Goal: Task Accomplishment & Management: Manage account settings

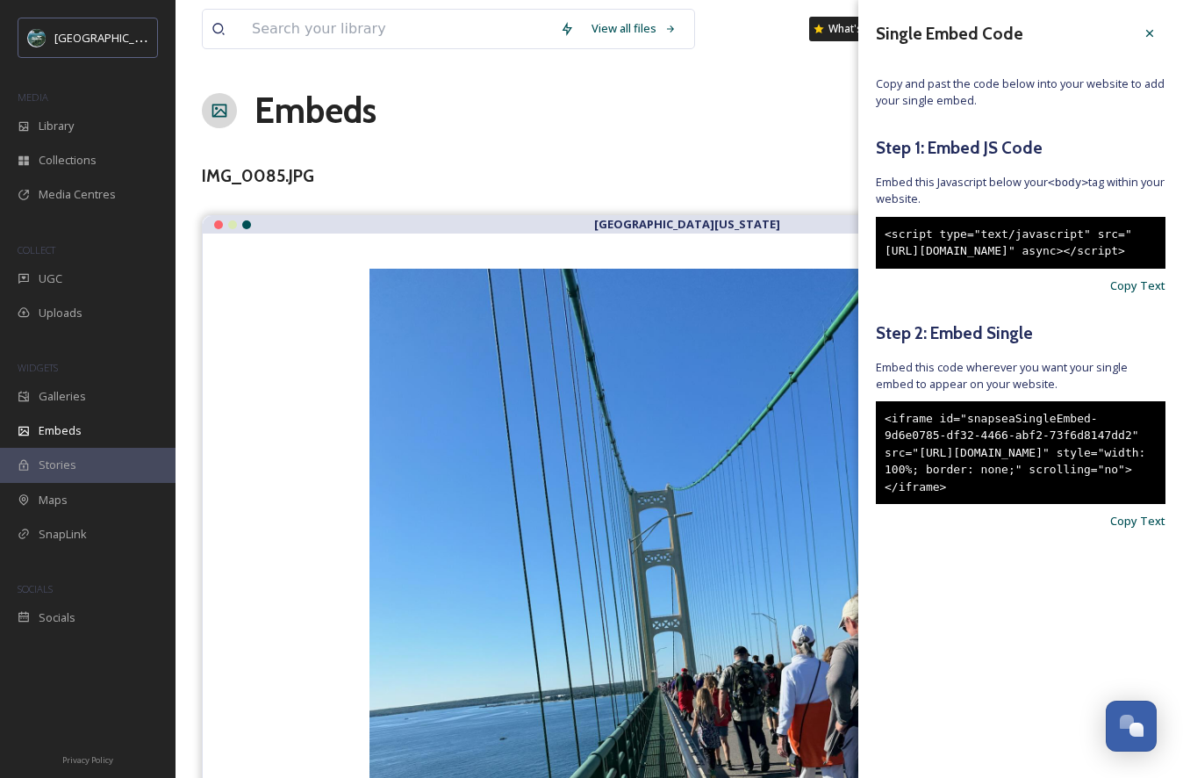
scroll to position [5179, 0]
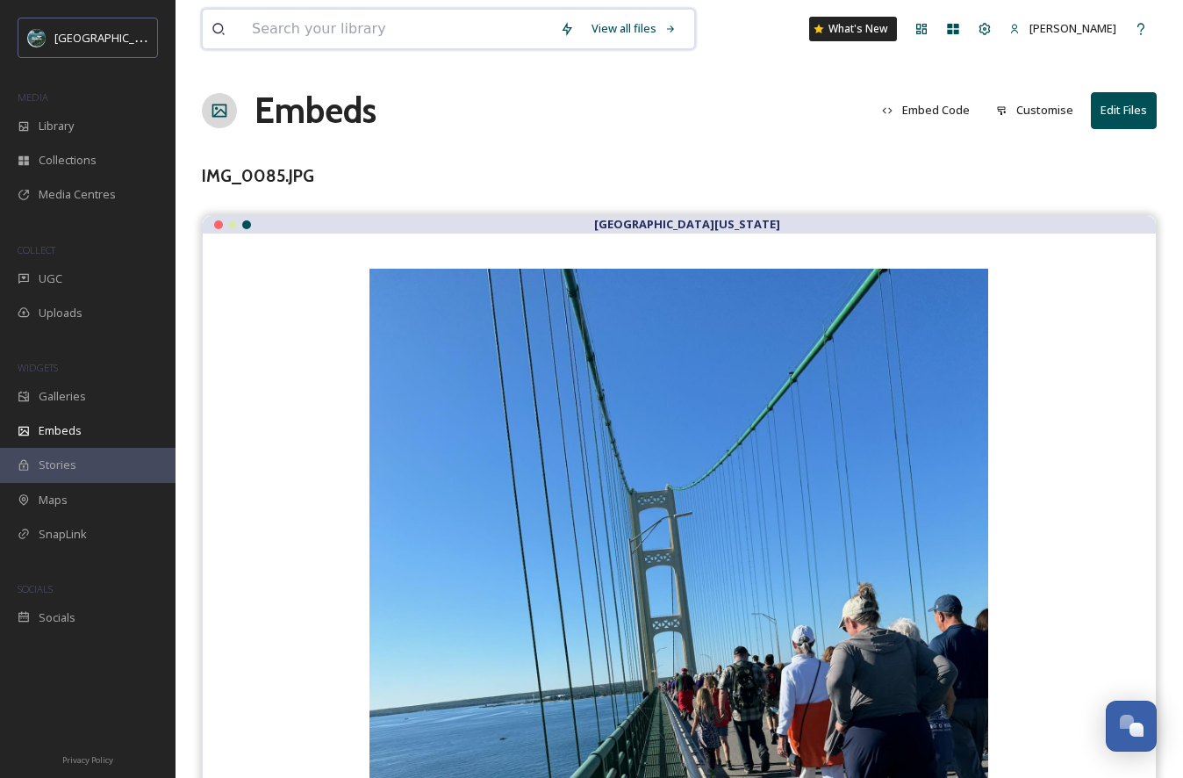
click at [408, 32] on input at bounding box center [397, 29] width 308 height 39
click at [465, 23] on input at bounding box center [397, 29] width 308 height 39
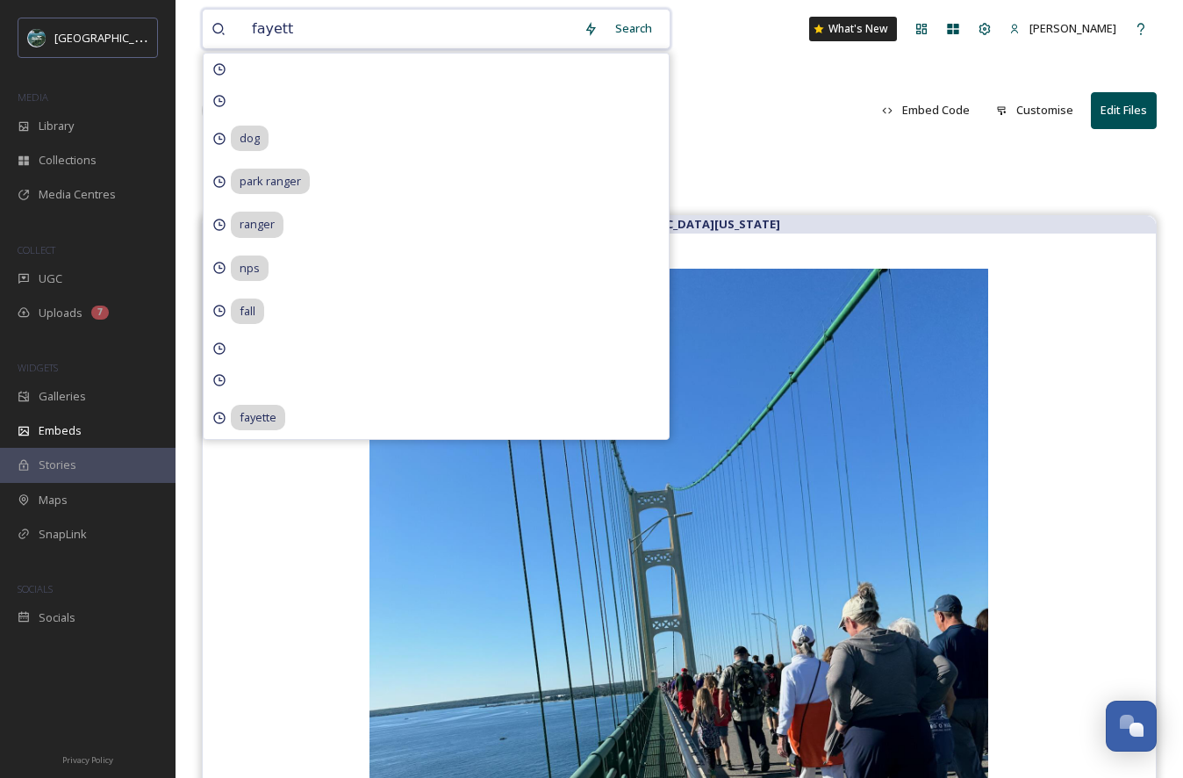
type input "fayette"
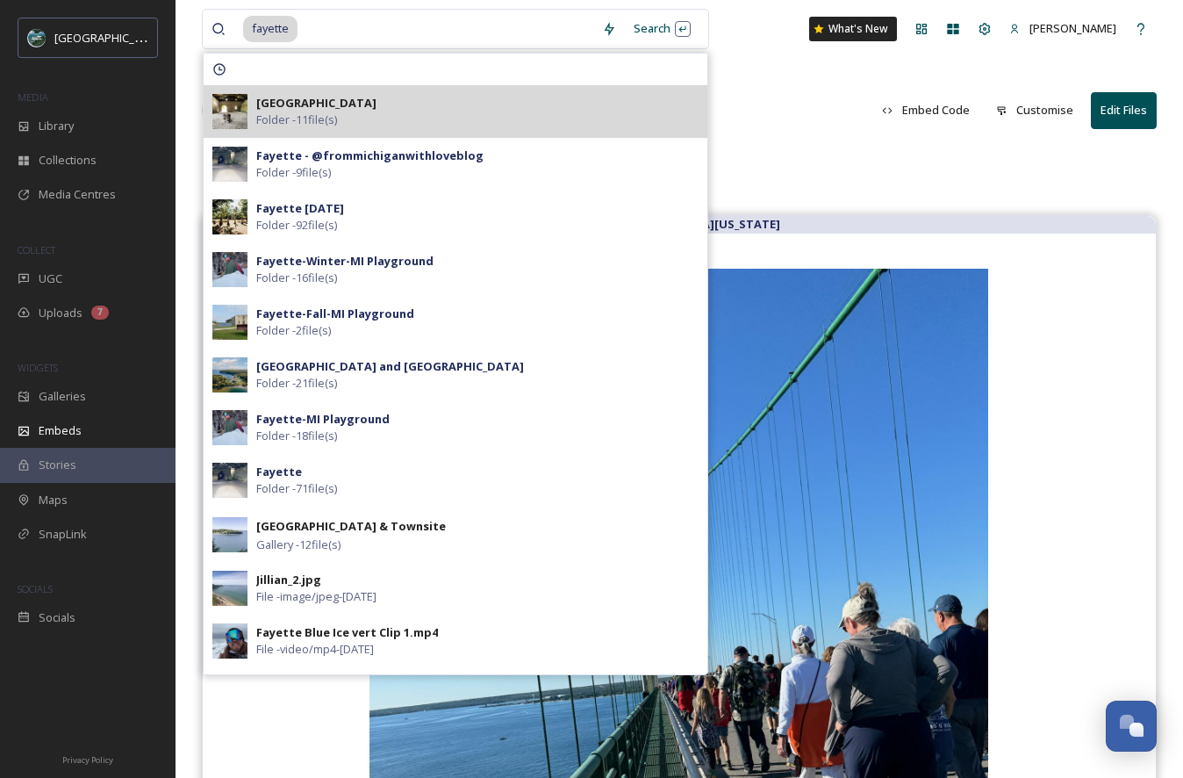
click at [350, 114] on div "[GEOGRAPHIC_DATA] Folder - 11 file(s)" at bounding box center [477, 111] width 442 height 33
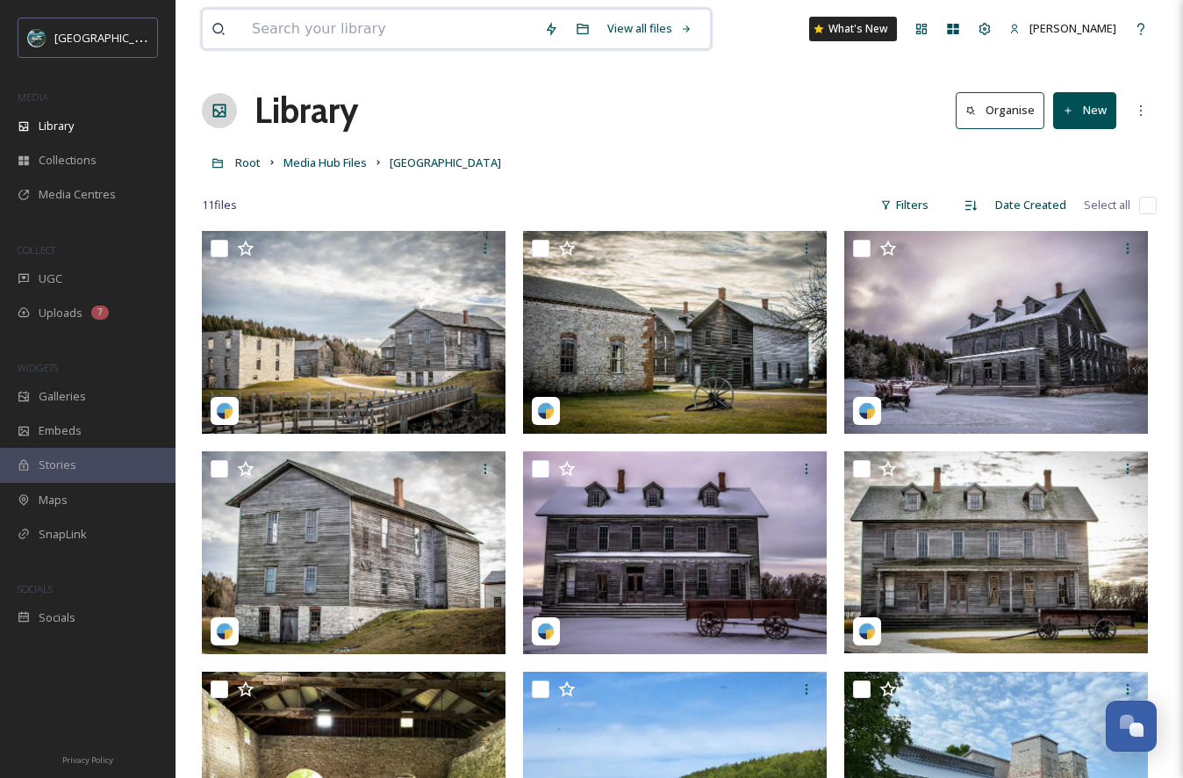
click at [397, 17] on input at bounding box center [389, 29] width 292 height 39
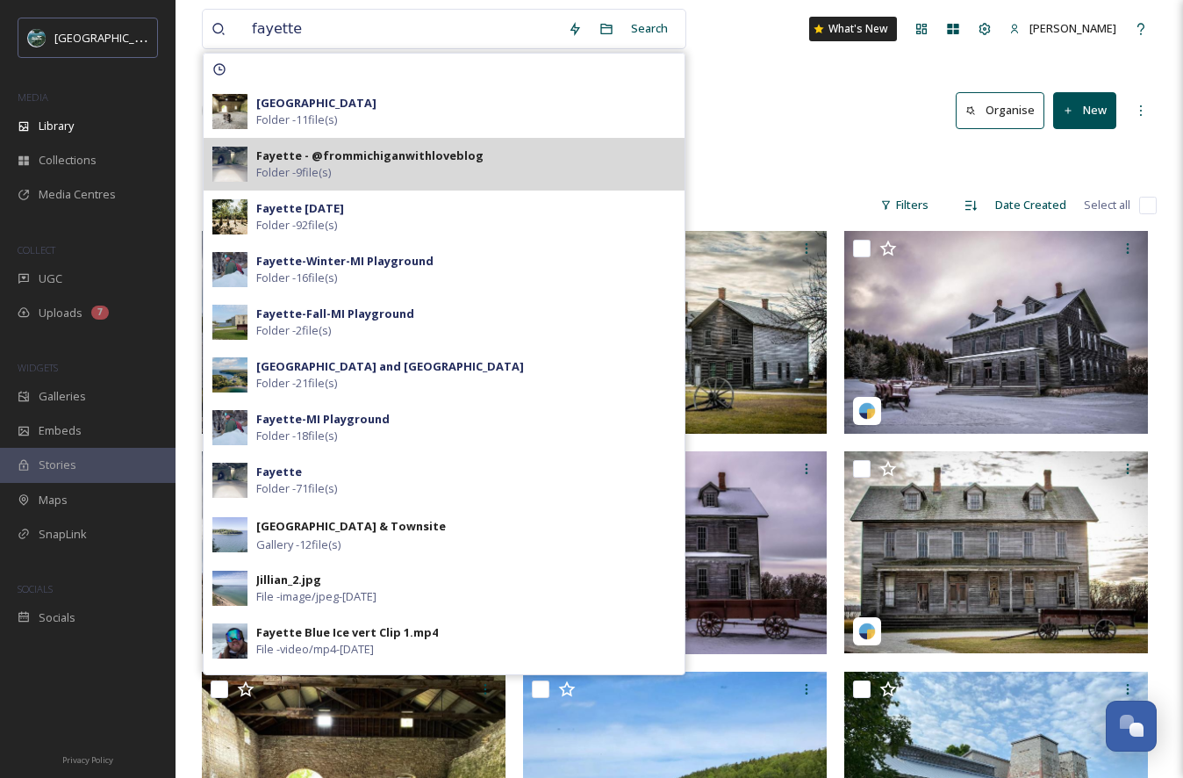
click at [380, 156] on strong "Fayette - @frommichiganwithloveblog" at bounding box center [369, 155] width 227 height 16
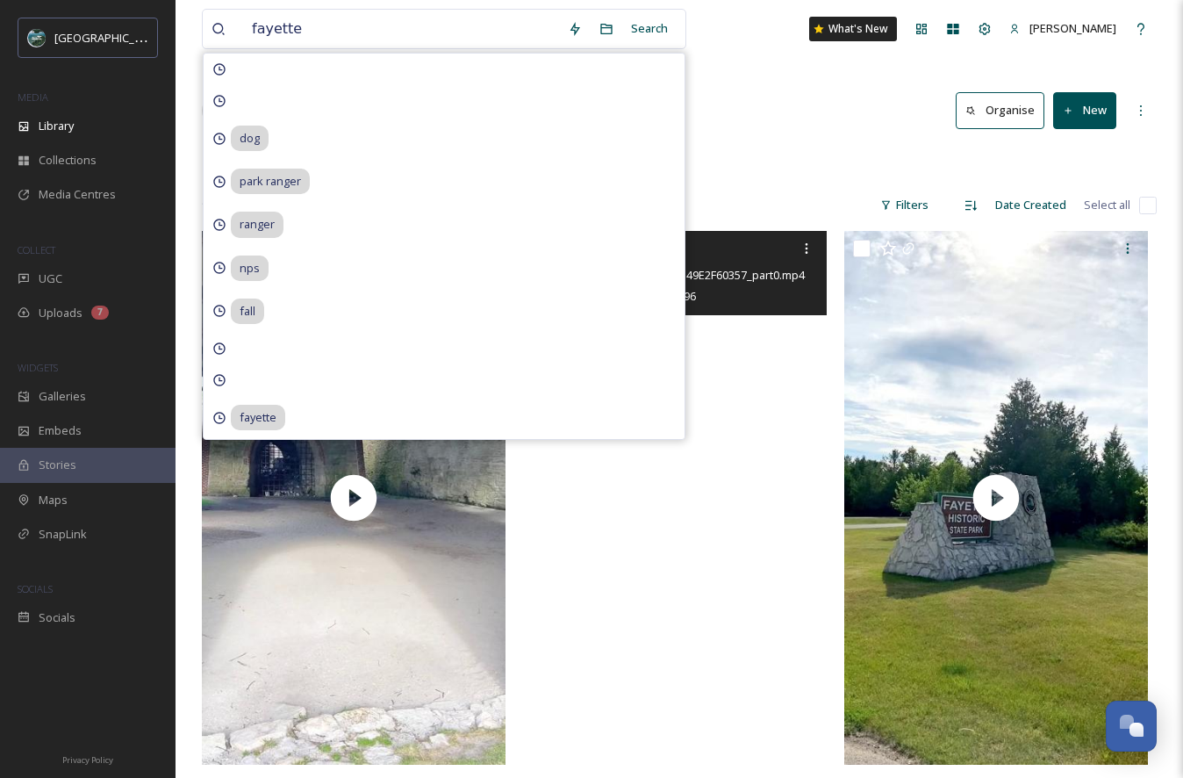
click at [815, 114] on div "Library Organise New" at bounding box center [679, 110] width 955 height 53
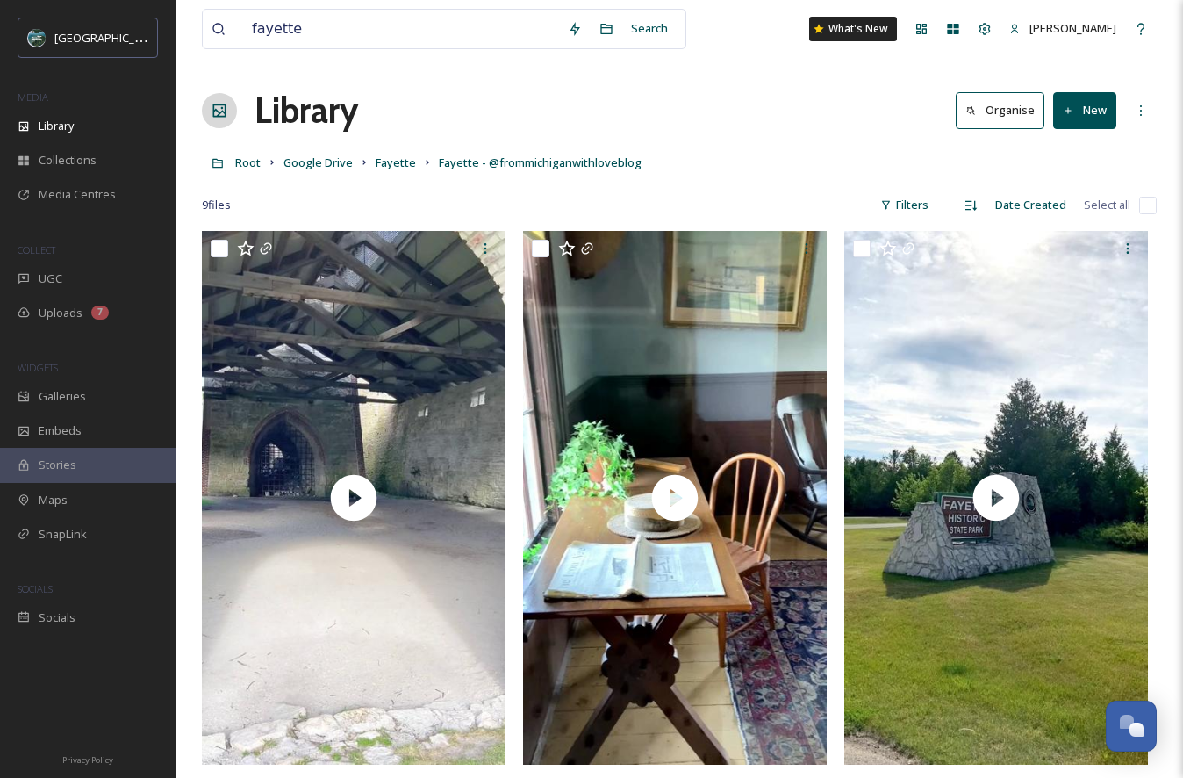
click at [573, 47] on div "fayette Search" at bounding box center [444, 29] width 484 height 40
click at [466, 170] on span "Fayette - @frommichiganwithloveblog" at bounding box center [540, 162] width 203 height 16
click at [315, 32] on input "fayette" at bounding box center [401, 29] width 316 height 39
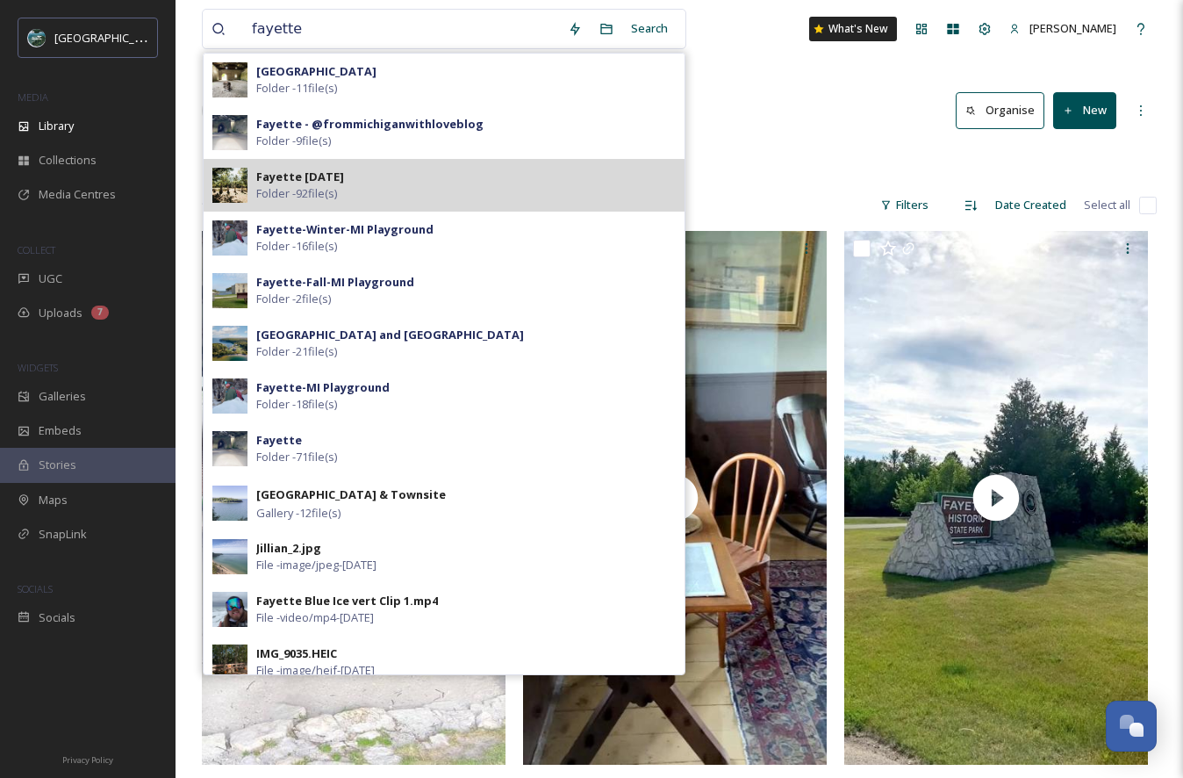
click at [334, 182] on strong "Fayette [DATE]" at bounding box center [300, 177] width 88 height 16
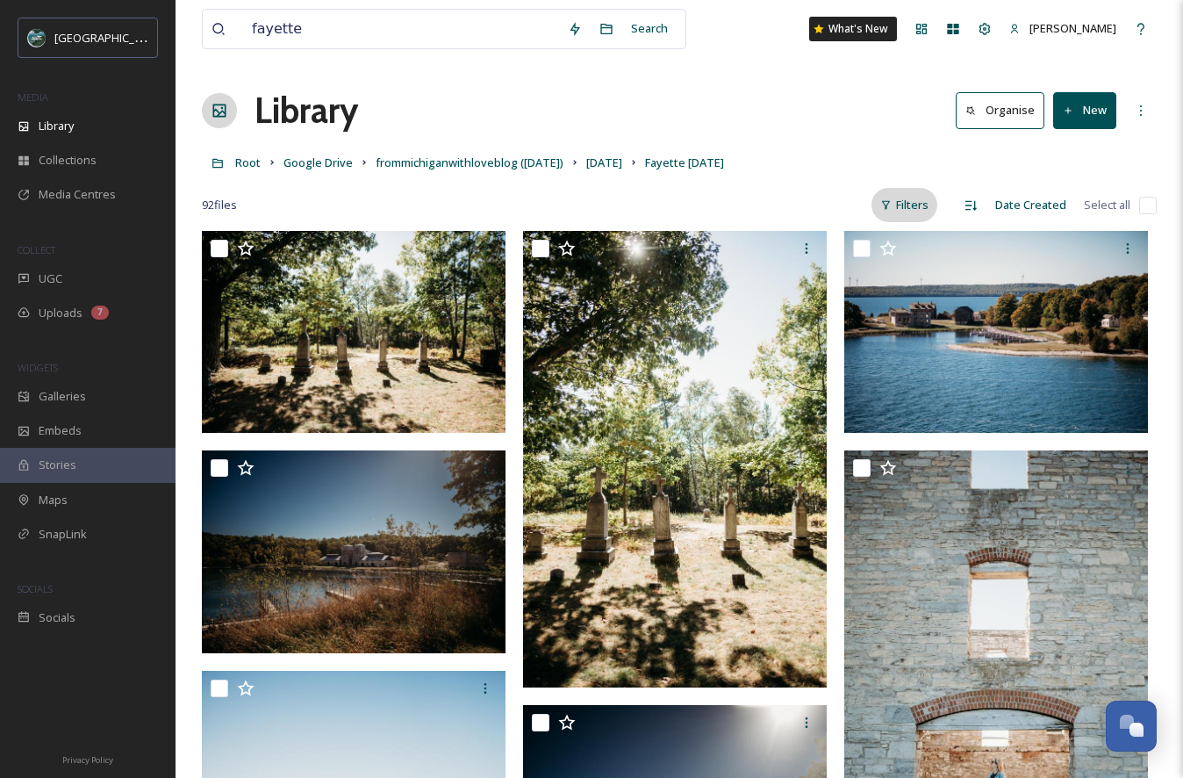
click at [915, 211] on div "Filters" at bounding box center [905, 205] width 66 height 34
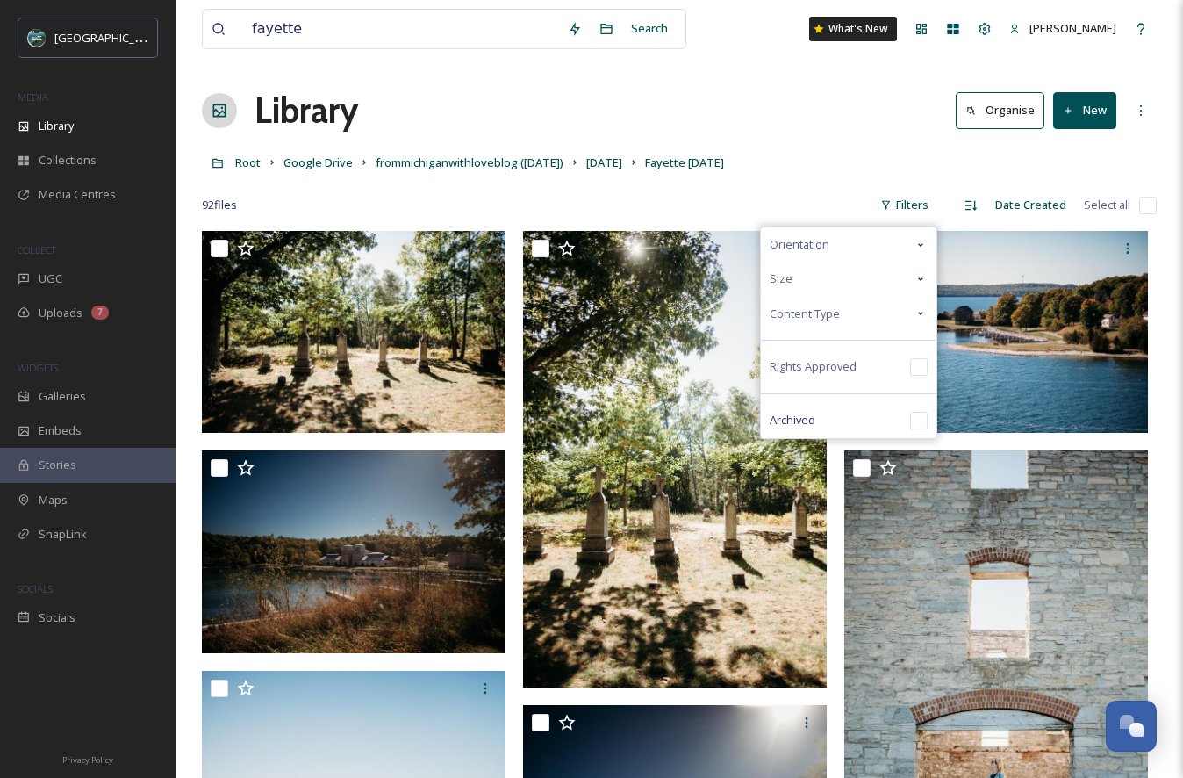
click at [904, 320] on div "Content Type" at bounding box center [849, 314] width 176 height 34
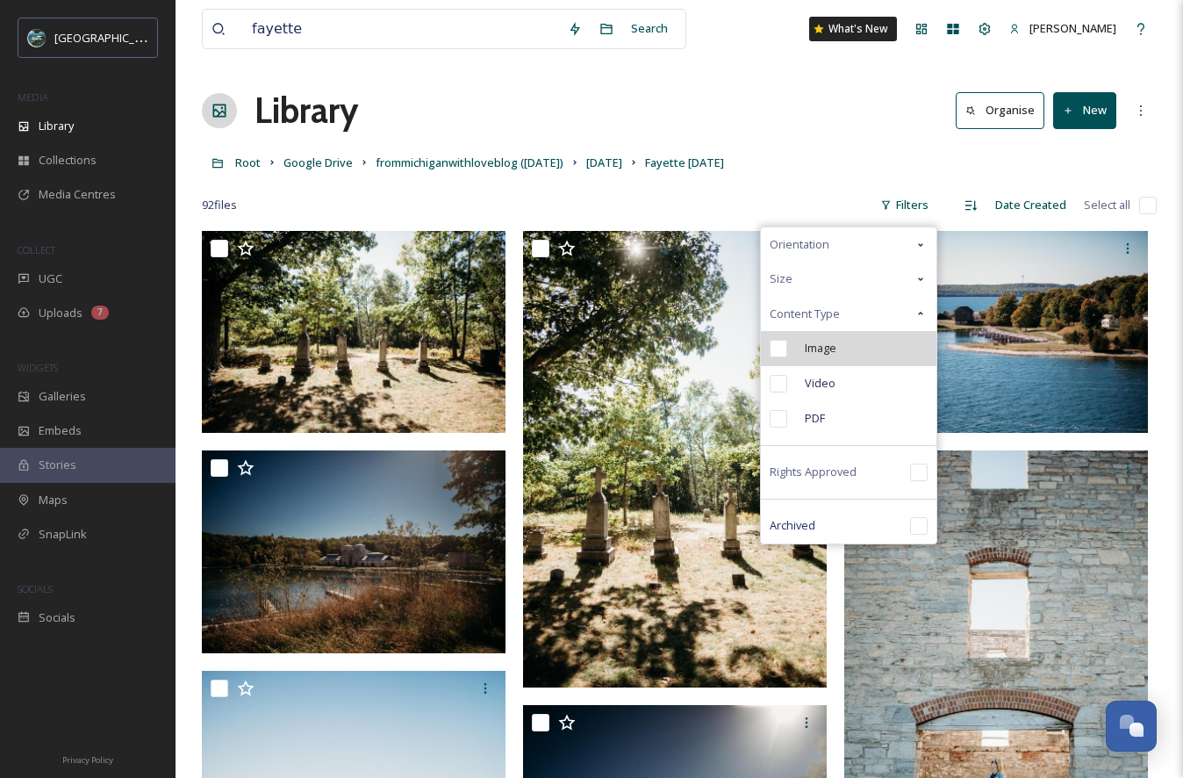
click at [836, 353] on span "Image" at bounding box center [821, 348] width 32 height 17
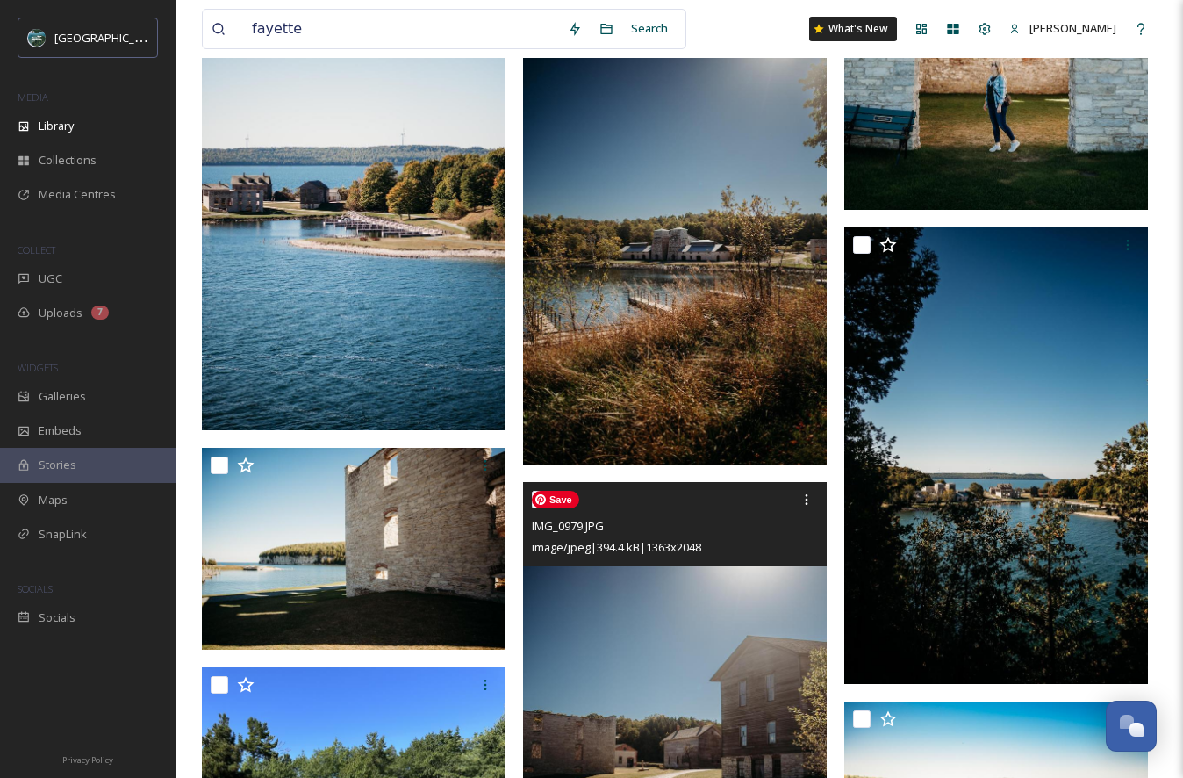
scroll to position [694, 0]
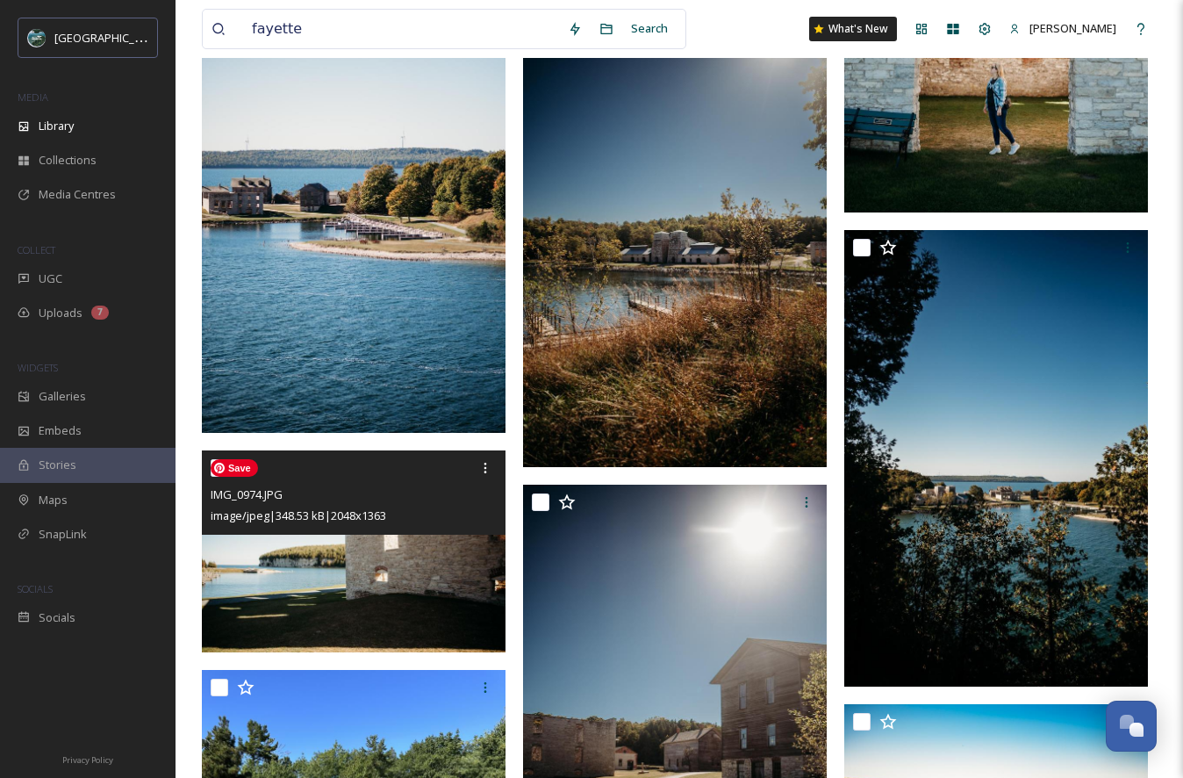
click at [405, 547] on img at bounding box center [354, 551] width 304 height 202
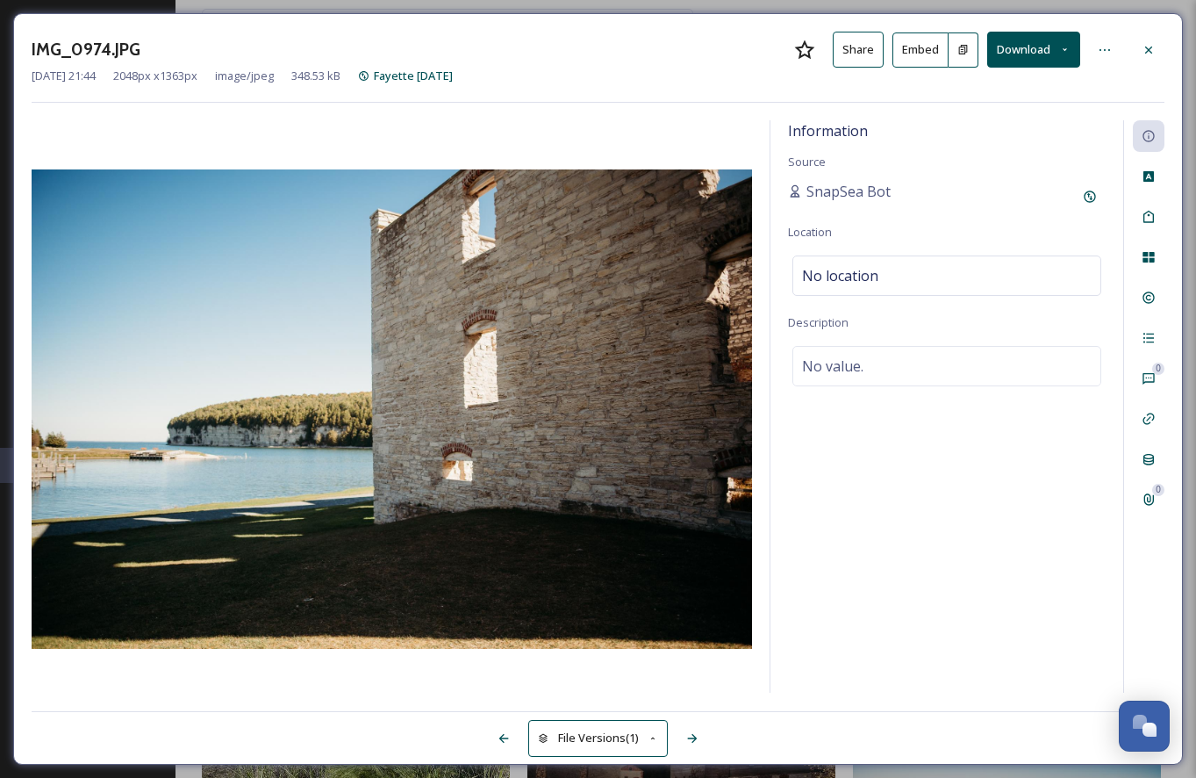
click at [542, 68] on div "[DATE] 21:44 2048 px x 1363 px image/jpeg 348.53 kB Fayette [DATE]" at bounding box center [598, 76] width 1133 height 17
click at [1152, 48] on icon at bounding box center [1149, 50] width 14 height 14
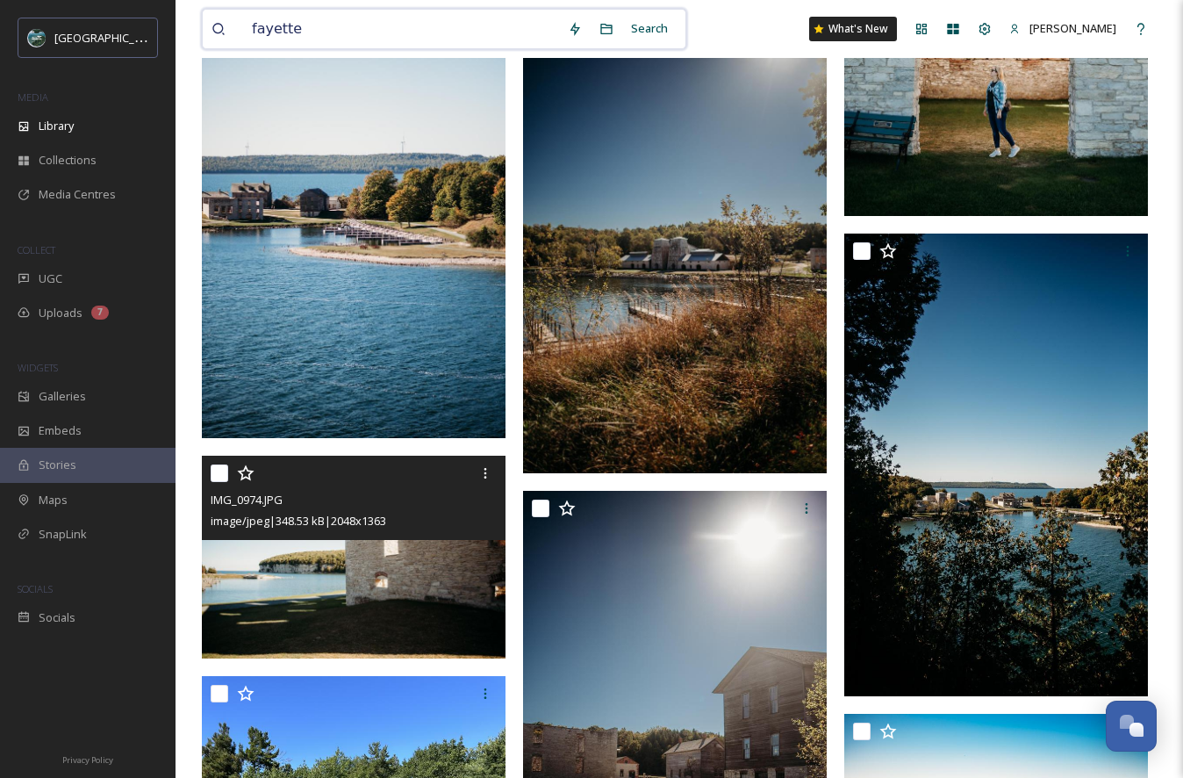
click at [358, 29] on input "fayette" at bounding box center [401, 29] width 316 height 39
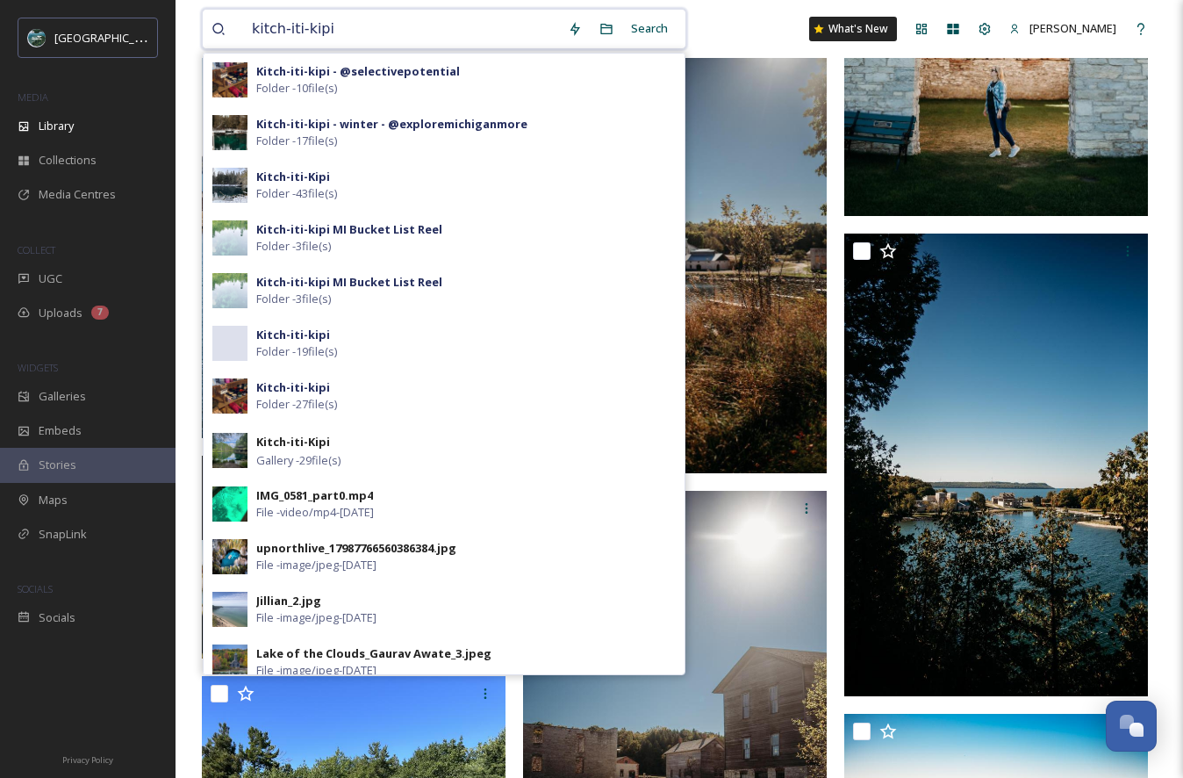
click at [426, 32] on input "kitch-iti-kipi" at bounding box center [401, 29] width 316 height 39
type input "kitch-iti-kipi"
click at [721, 37] on div "kitch-iti-kipi Search Kitch-iti-kipi - @selectivepotential Folder - 10 file(s) …" at bounding box center [679, 29] width 955 height 58
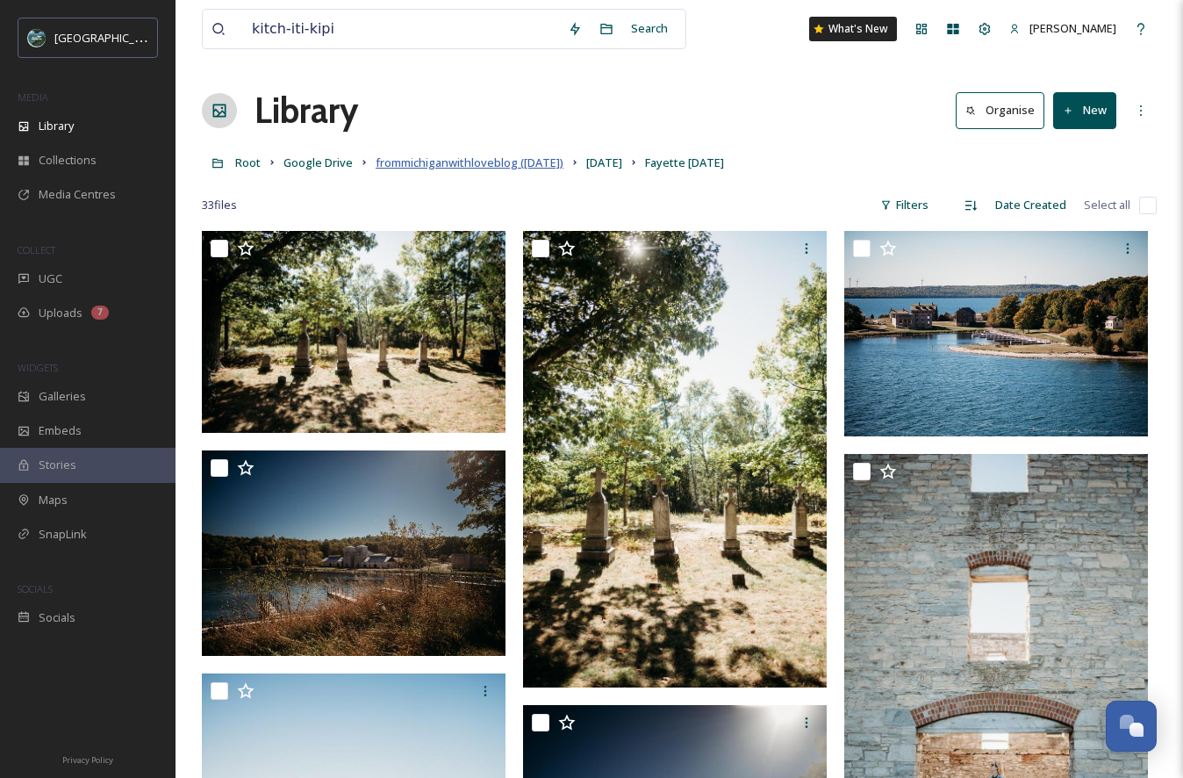
click at [518, 161] on span "frommichiganwithloveblog ([DATE])" at bounding box center [470, 162] width 188 height 16
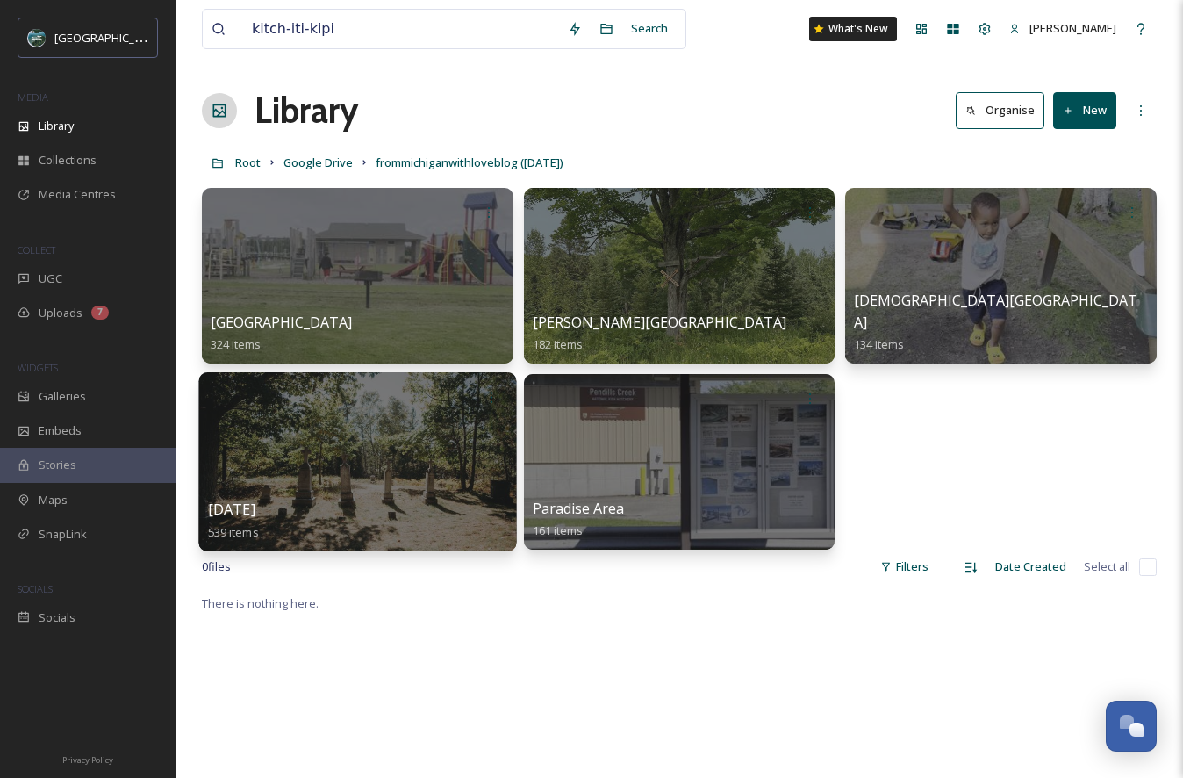
click at [351, 486] on div at bounding box center [357, 461] width 318 height 179
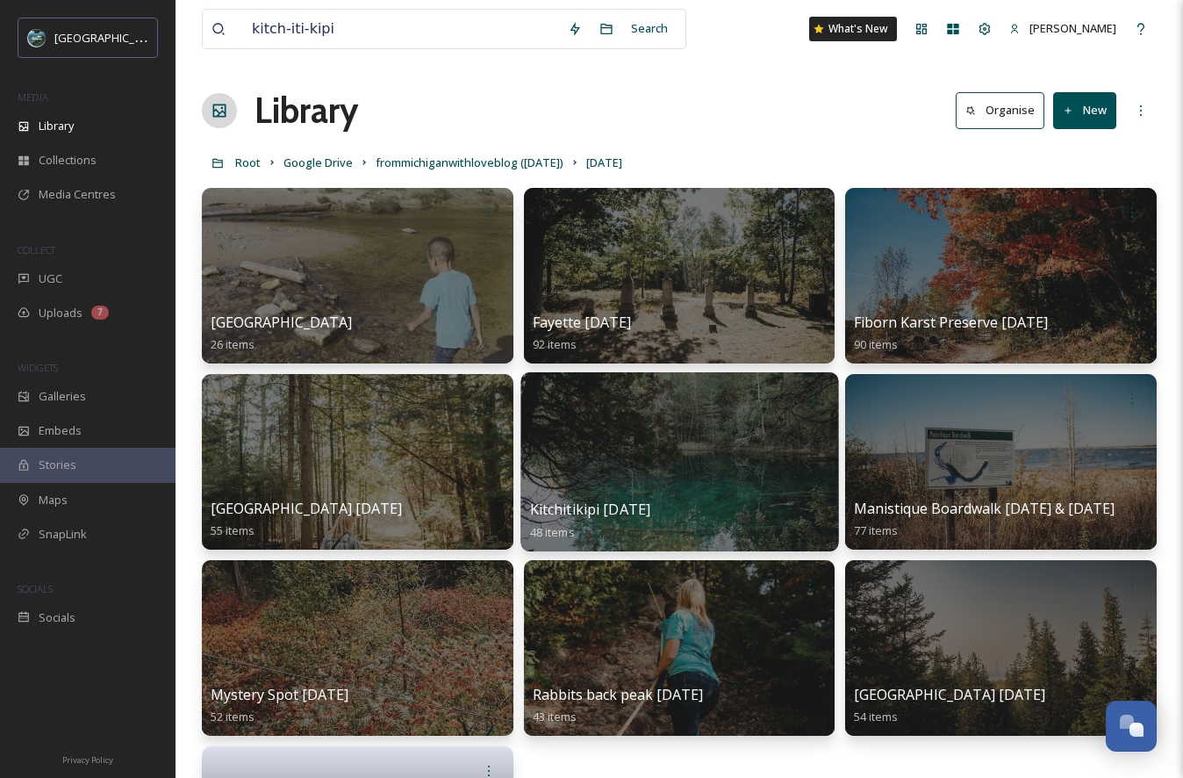
click at [692, 522] on div "Kitchitikipi [DATE] 48 items" at bounding box center [678, 521] width 299 height 44
click at [674, 479] on div at bounding box center [679, 461] width 318 height 179
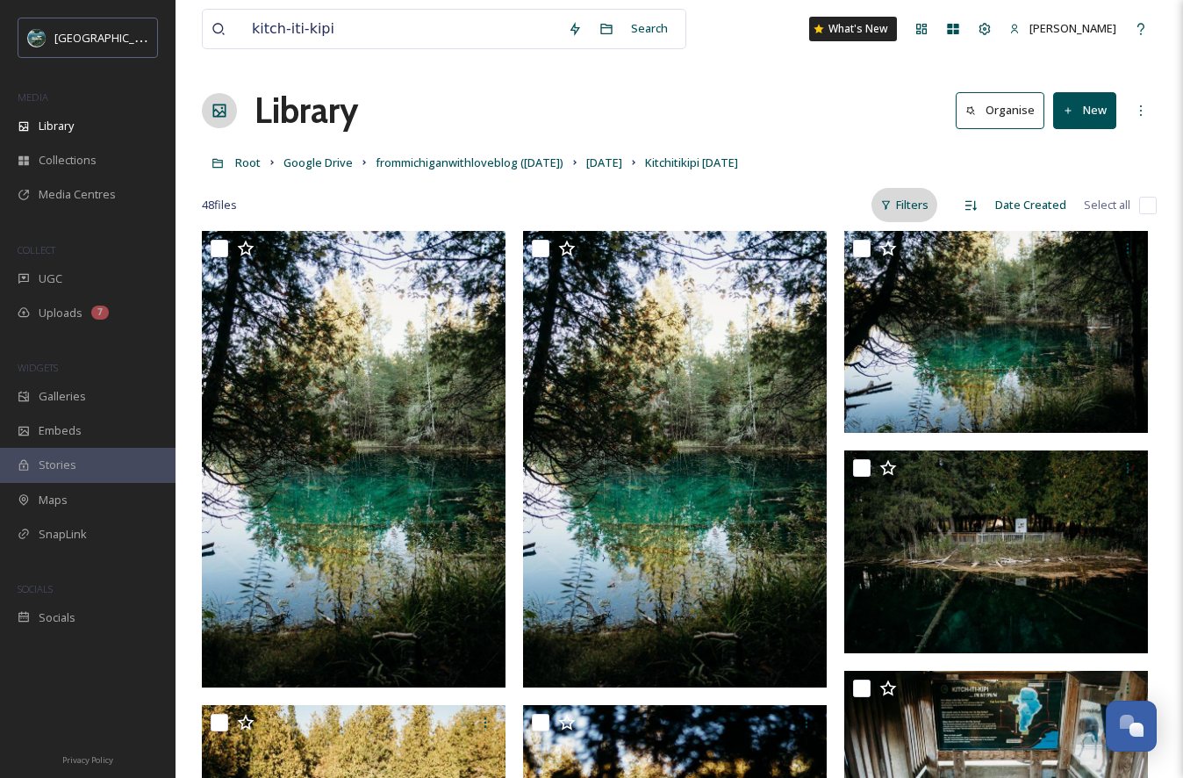
click at [911, 198] on div "Filters" at bounding box center [905, 205] width 66 height 34
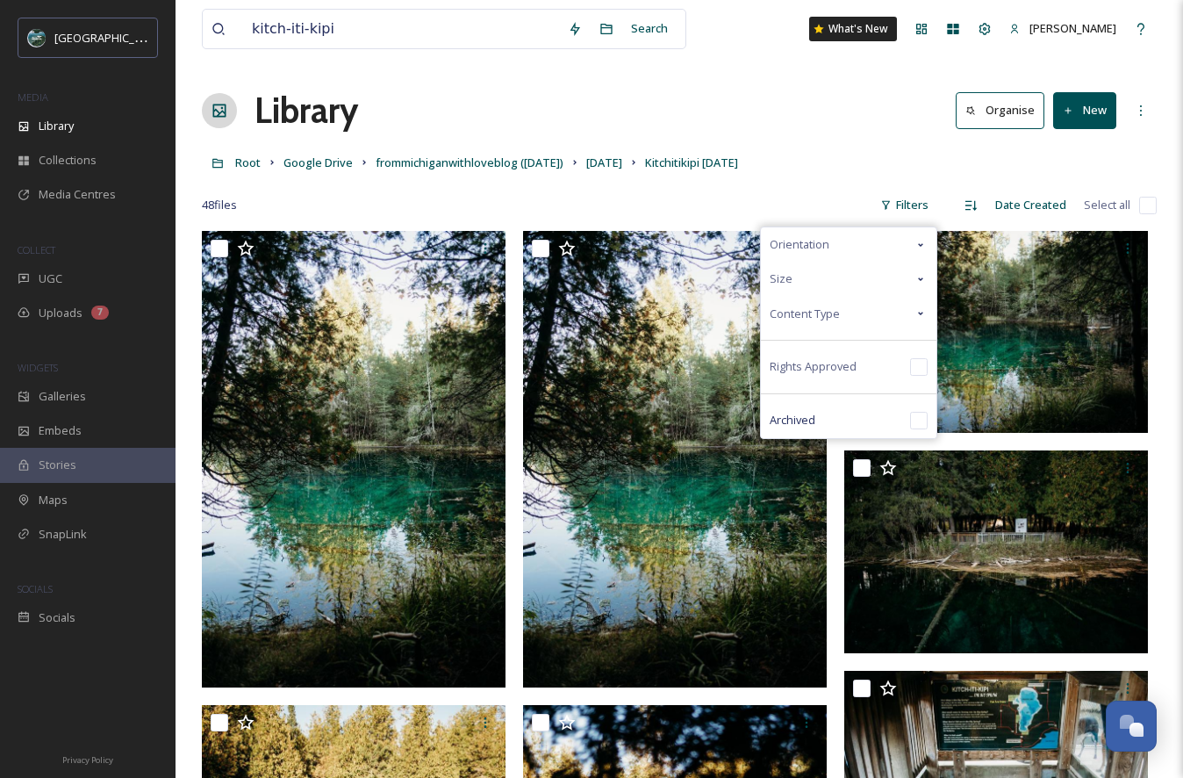
click at [843, 312] on div "Content Type" at bounding box center [849, 314] width 176 height 34
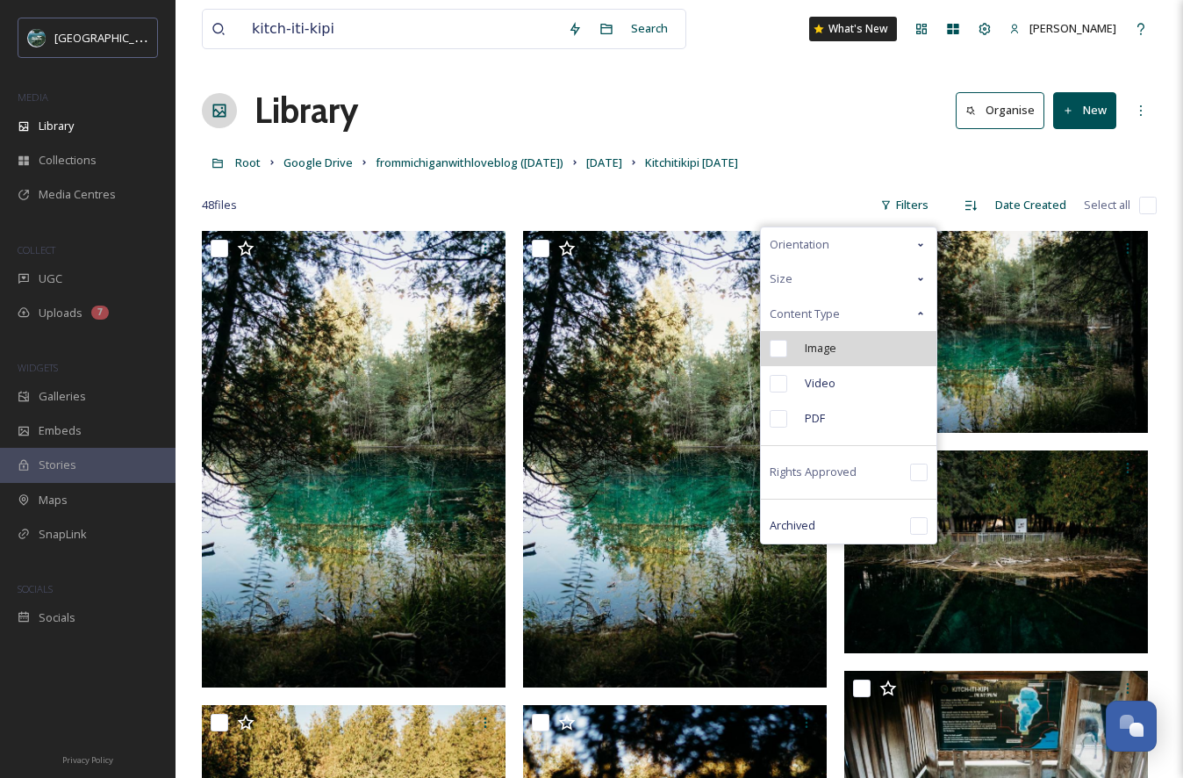
click at [856, 355] on div "Image" at bounding box center [849, 348] width 176 height 35
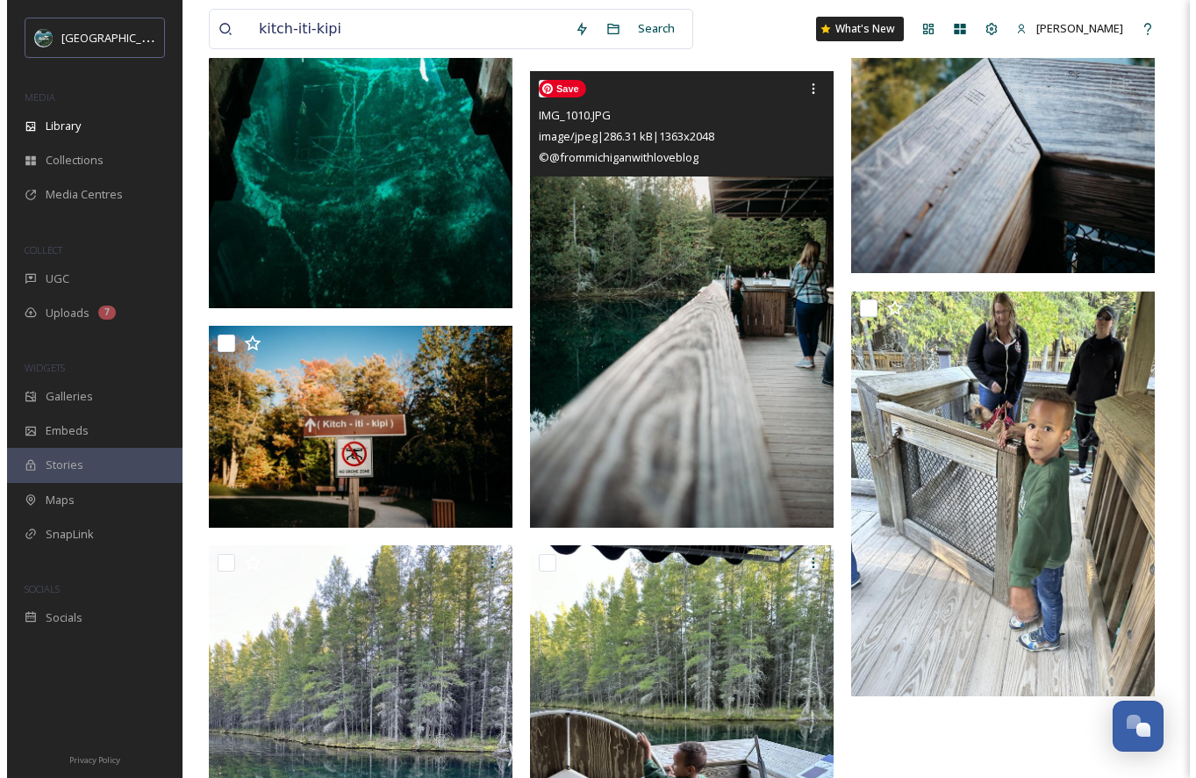
scroll to position [1519, 0]
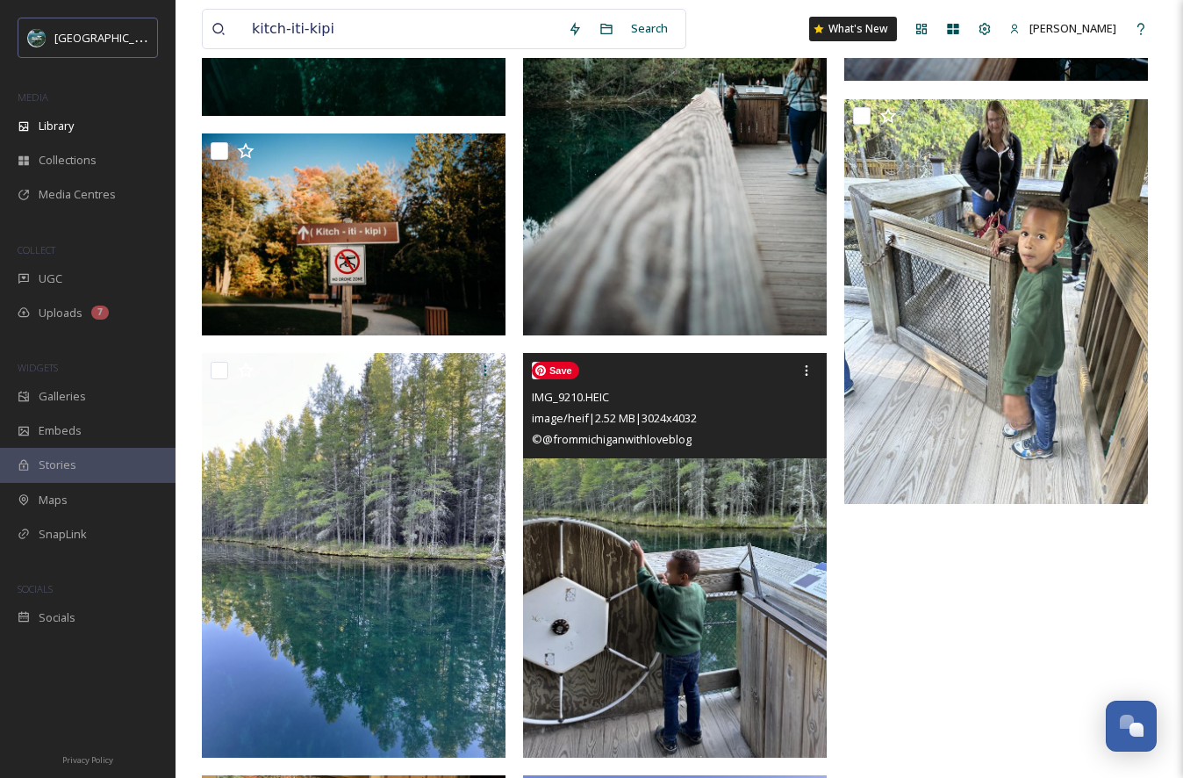
click at [747, 507] on img at bounding box center [675, 555] width 304 height 405
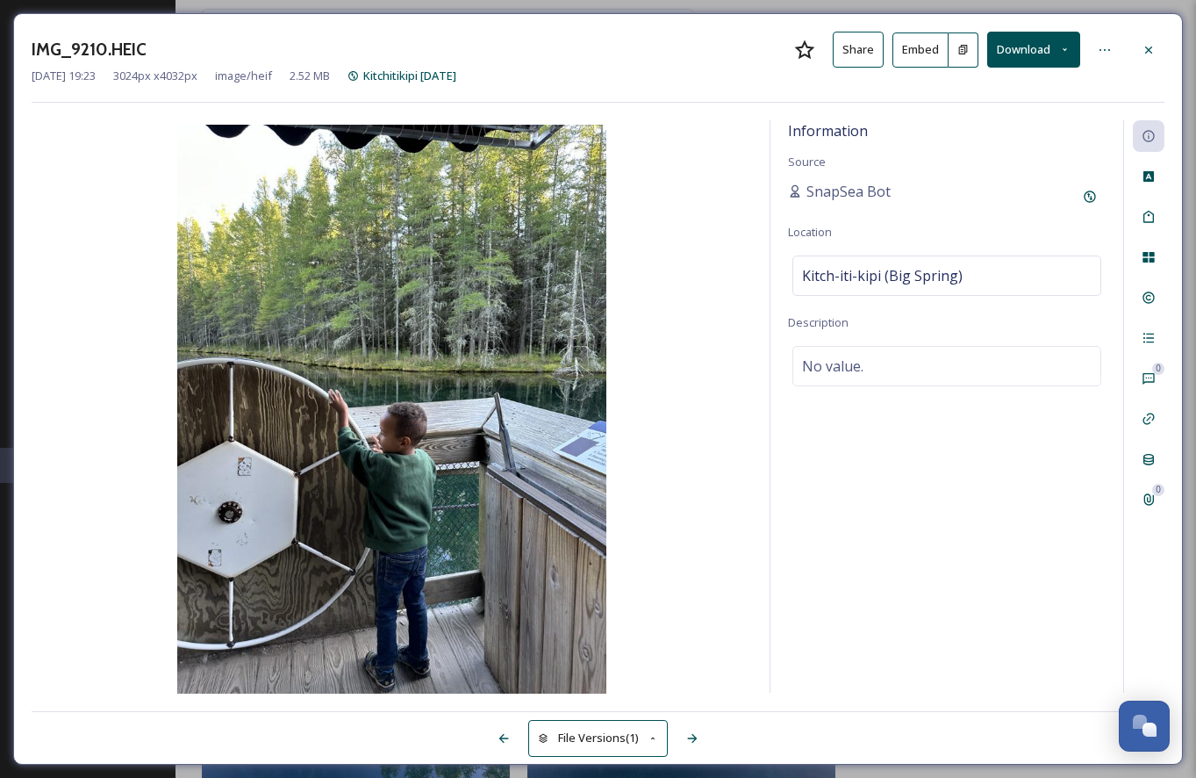
click at [933, 55] on button "Embed" at bounding box center [921, 49] width 56 height 35
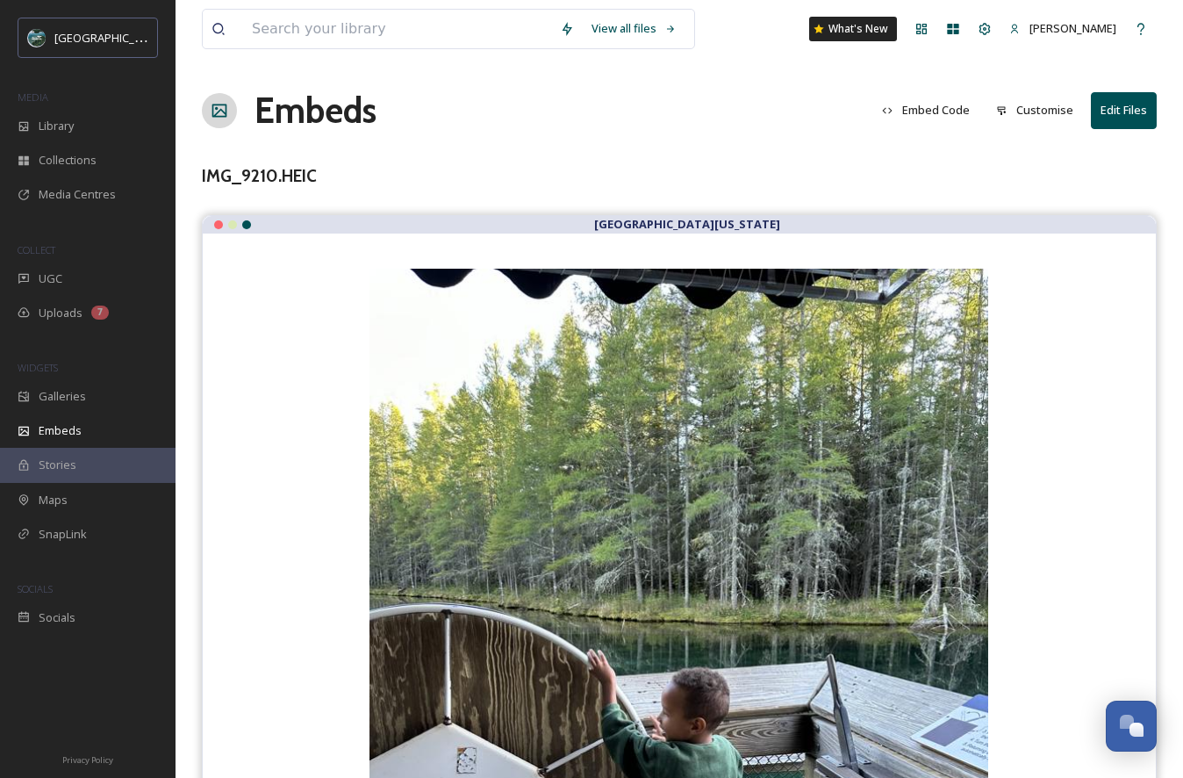
click at [944, 113] on button "Embed Code" at bounding box center [925, 110] width 105 height 34
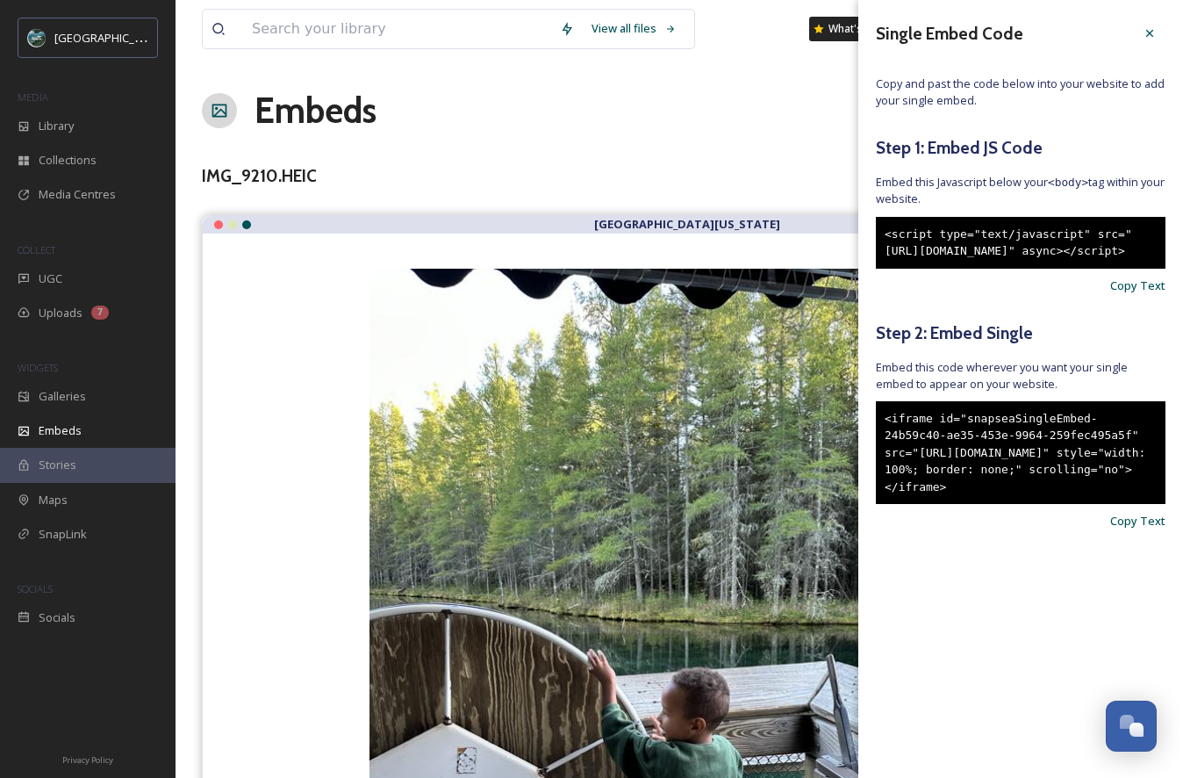
click at [1152, 582] on div "Single Embed Code Copy and past the code below into your website to add your si…" at bounding box center [1020, 300] width 325 height 600
click at [1152, 529] on span "Copy Text" at bounding box center [1137, 521] width 55 height 17
click at [458, 20] on input at bounding box center [397, 29] width 308 height 39
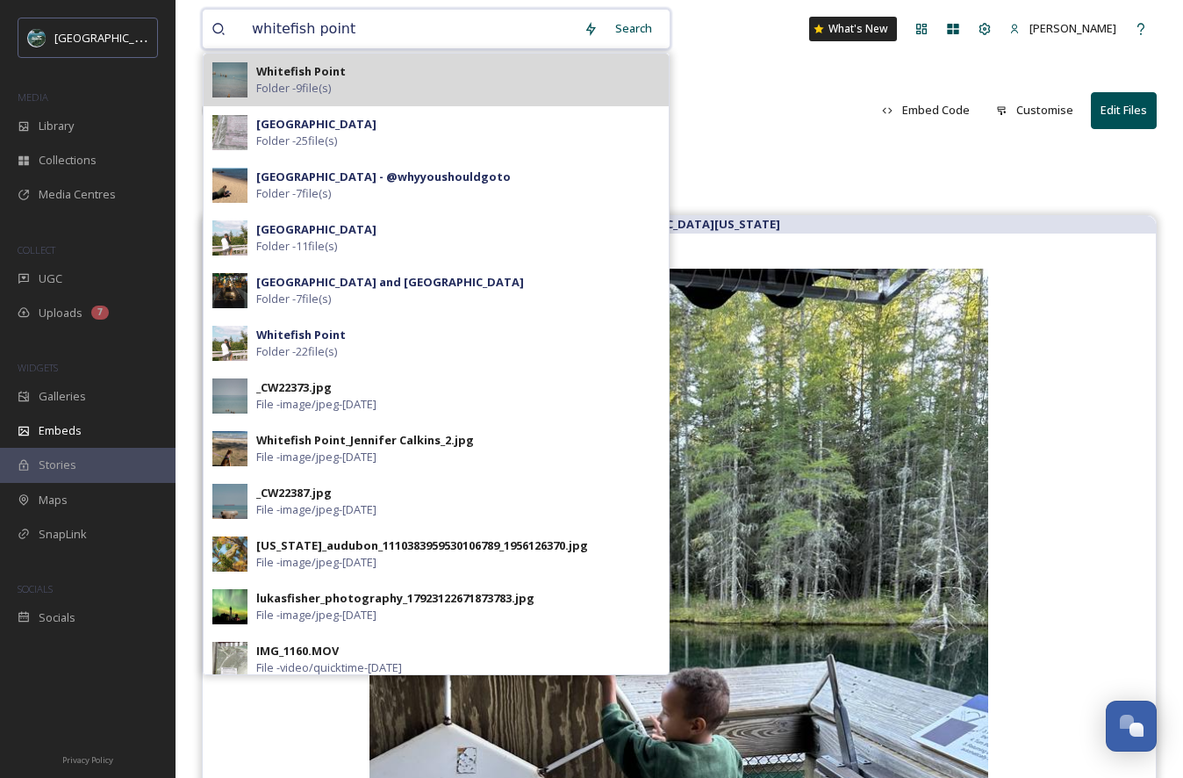
type input "whitefish point"
click at [290, 69] on strong "Whitefish Point" at bounding box center [301, 71] width 90 height 16
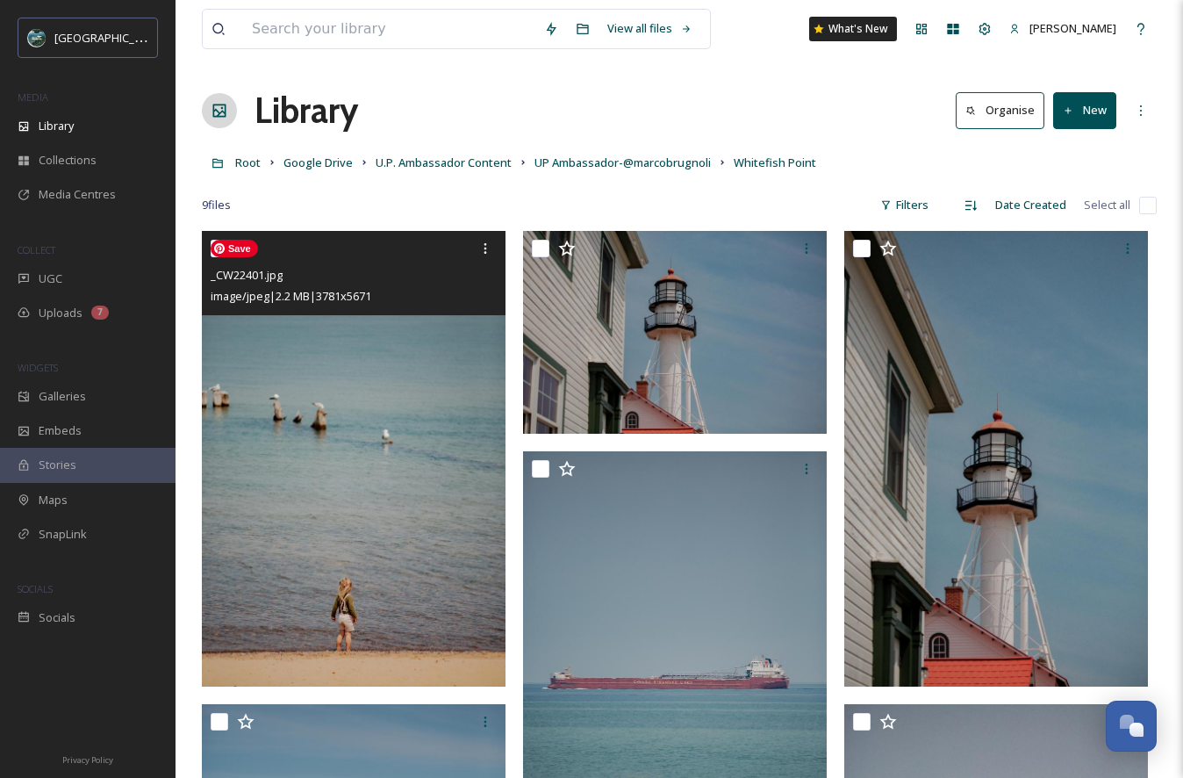
click at [419, 492] on img at bounding box center [354, 459] width 304 height 456
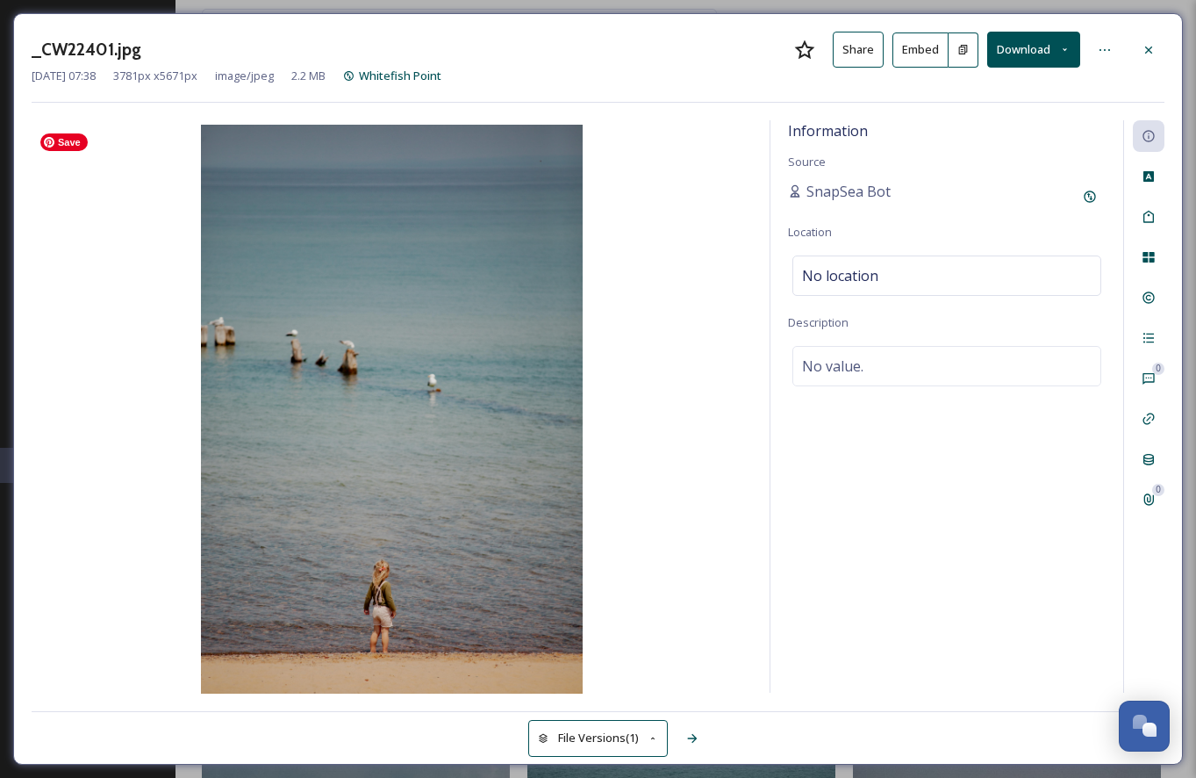
click at [389, 330] on img at bounding box center [392, 411] width 721 height 572
click at [1153, 51] on icon at bounding box center [1149, 50] width 14 height 14
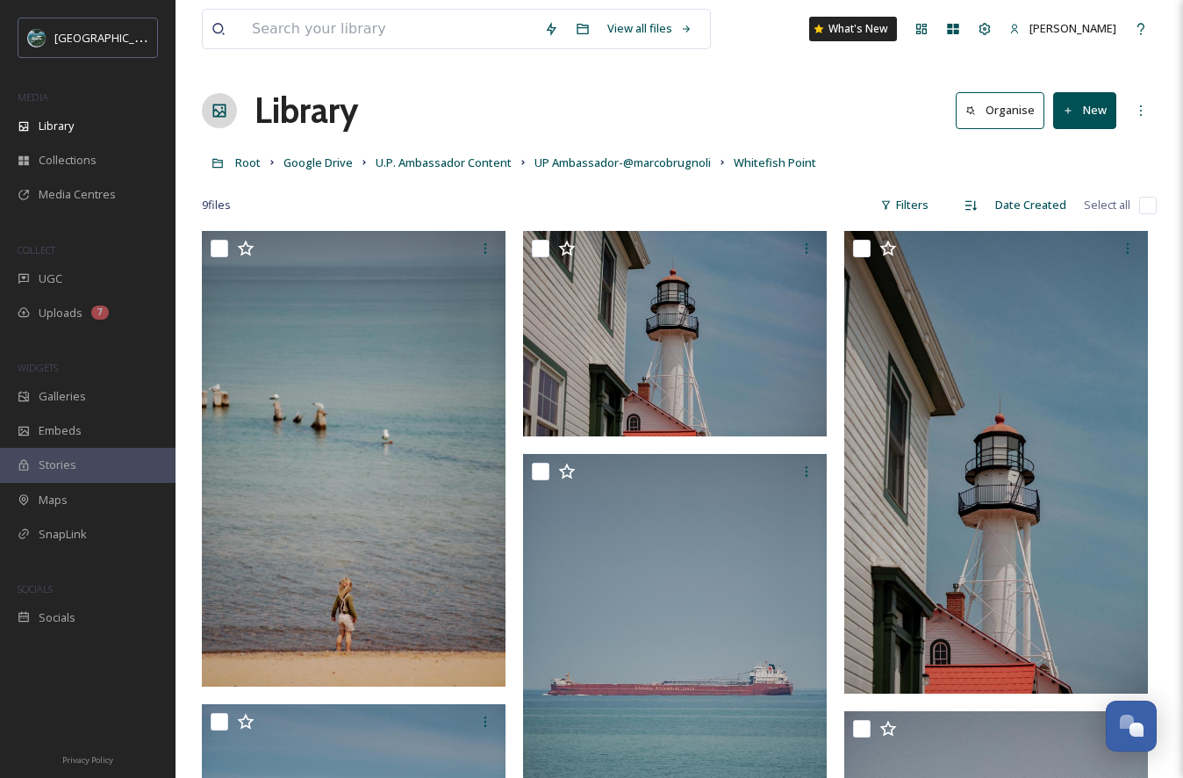
click at [1144, 208] on input "checkbox" at bounding box center [1148, 206] width 18 height 18
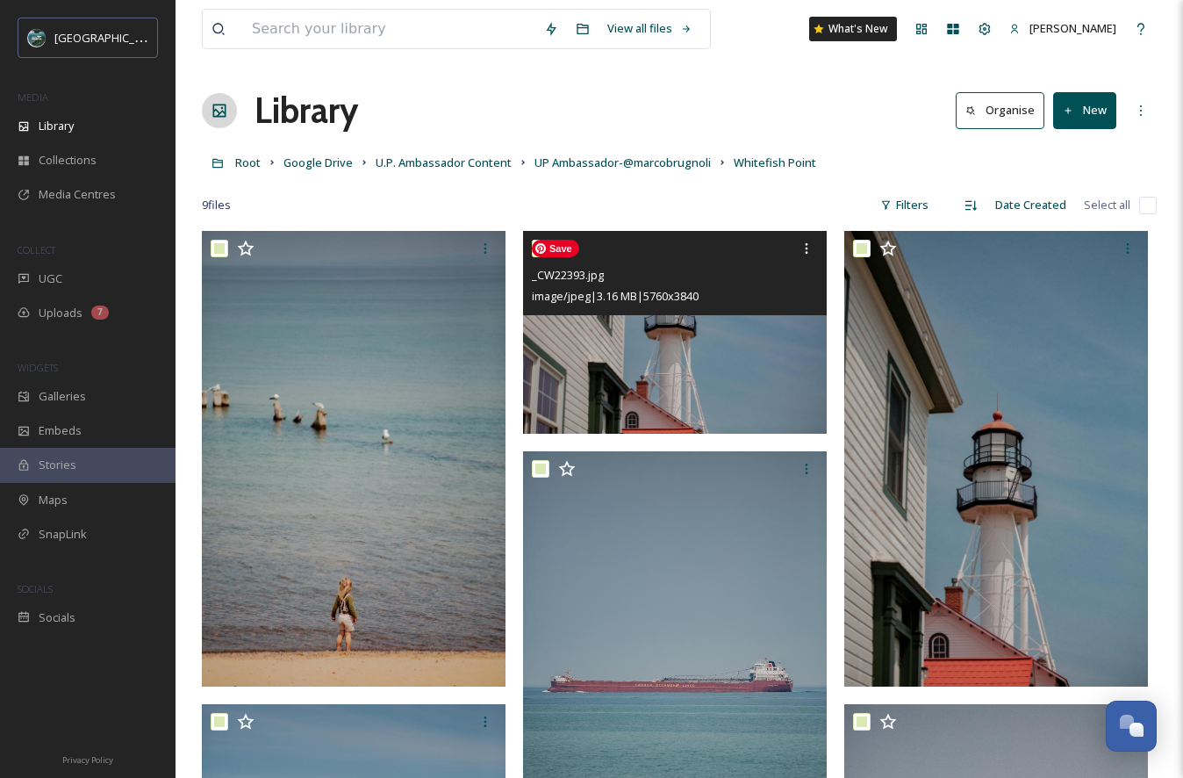
checkbox input "true"
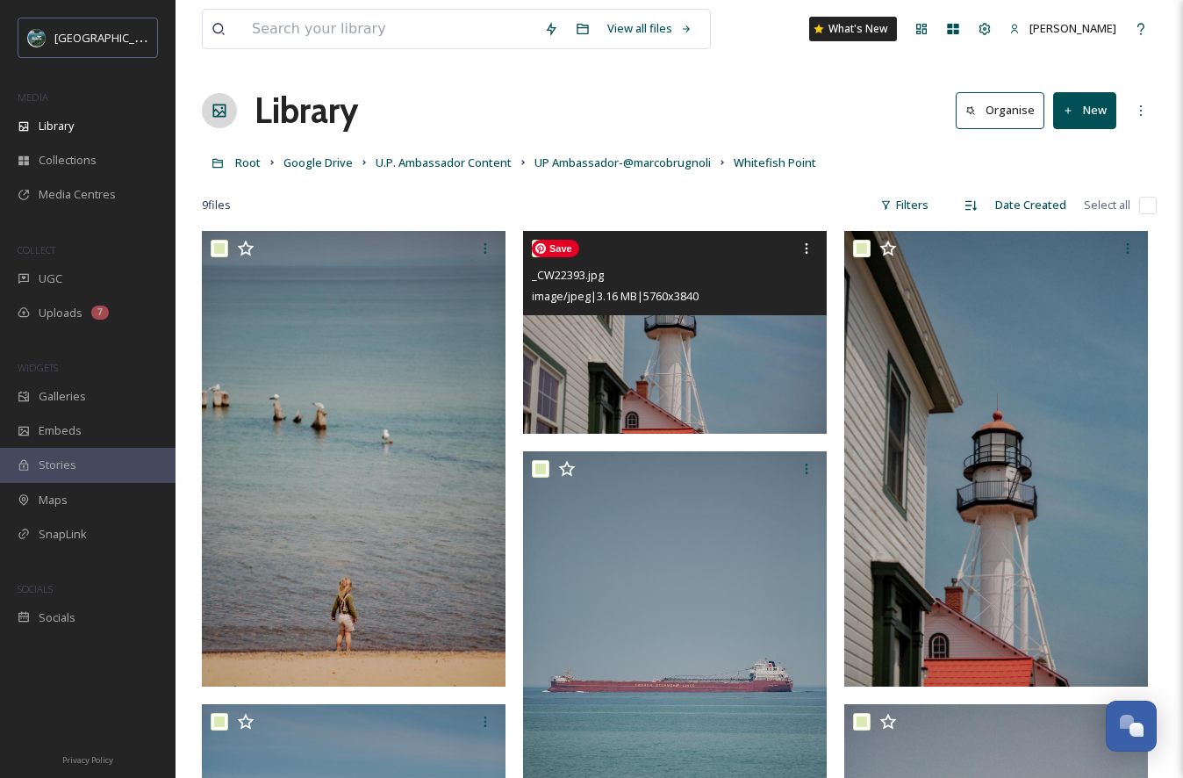
checkbox input "true"
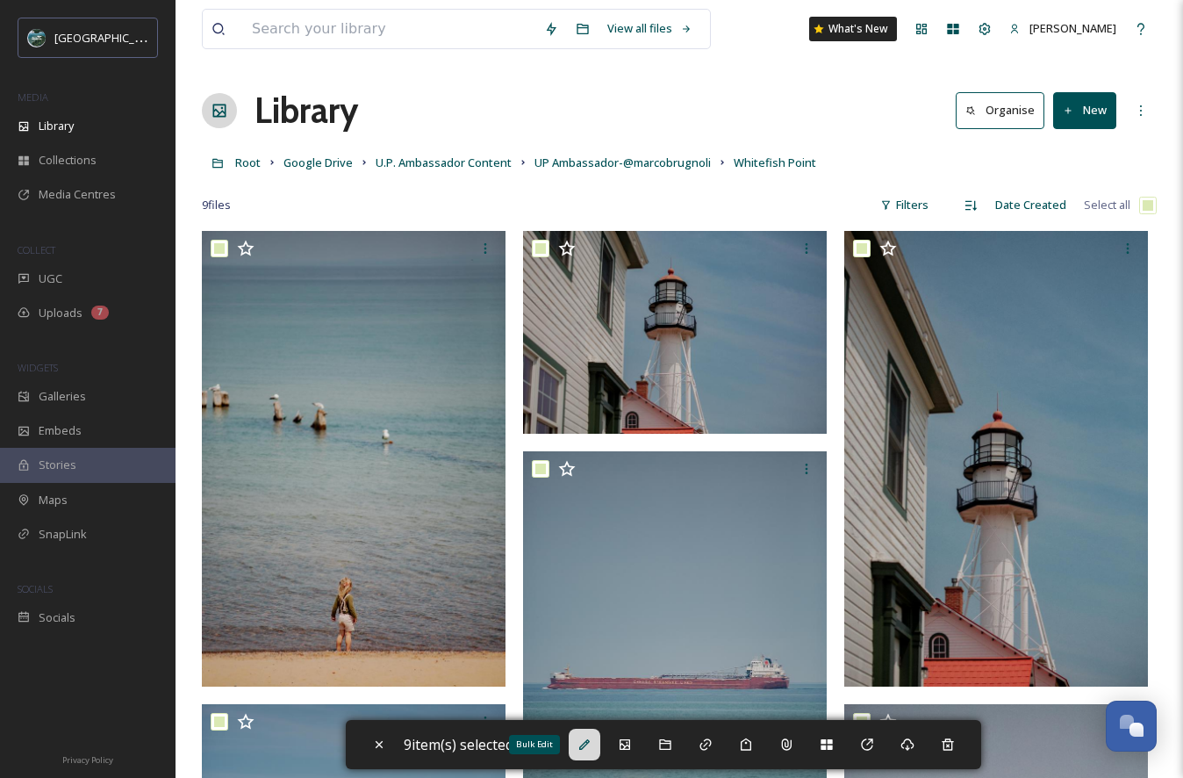
click at [586, 752] on div "Bulk Edit" at bounding box center [585, 744] width 32 height 32
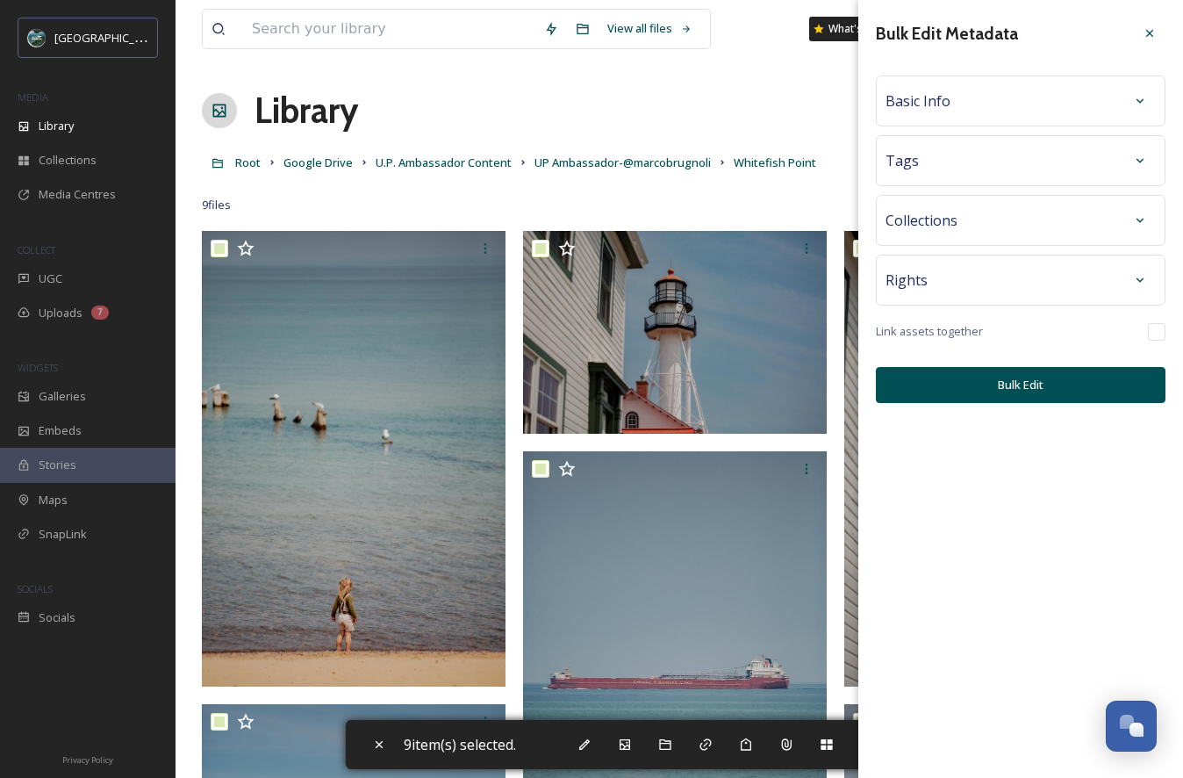
click at [1007, 100] on div "Basic Info" at bounding box center [1021, 101] width 270 height 32
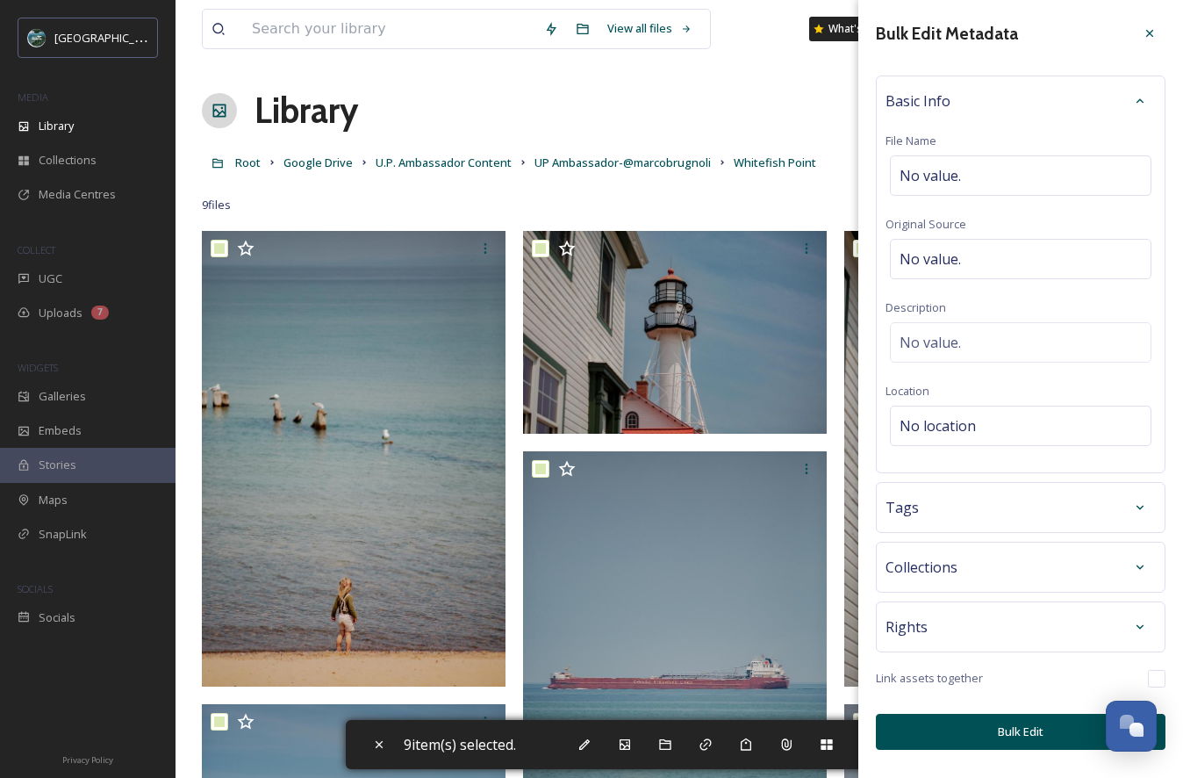
click at [993, 635] on div "Rights" at bounding box center [1021, 627] width 270 height 32
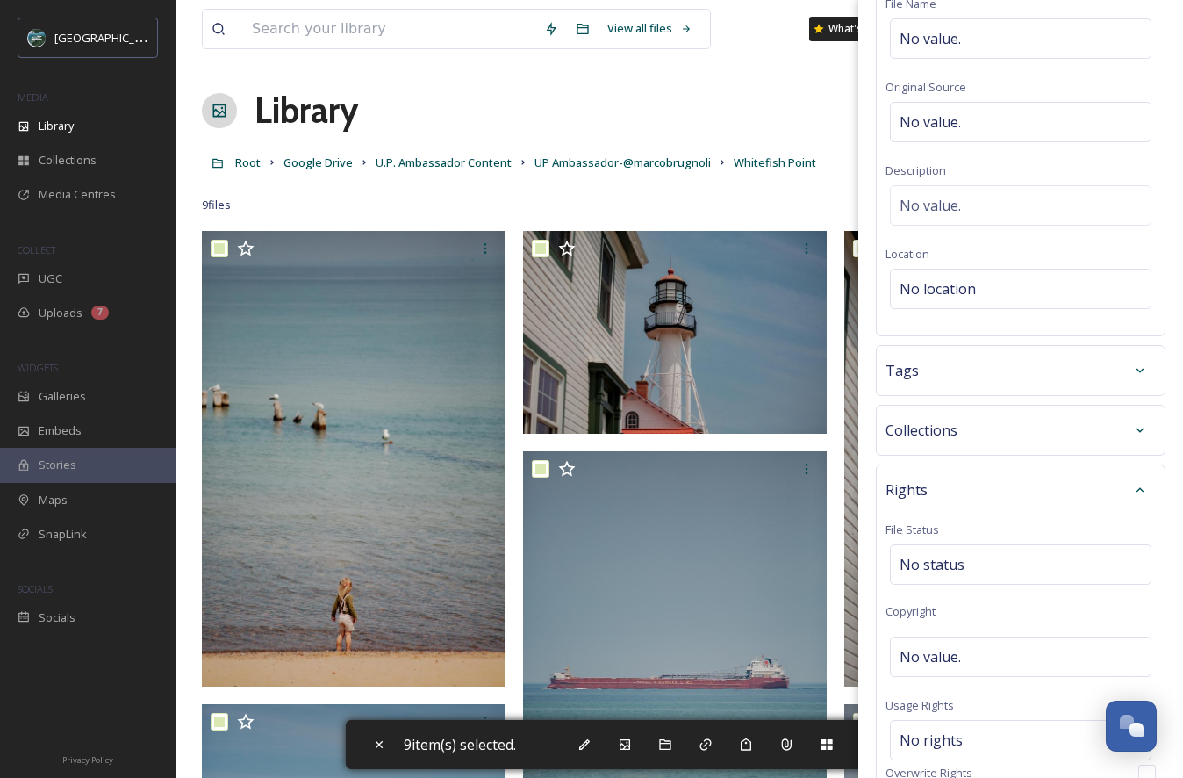
scroll to position [518, 0]
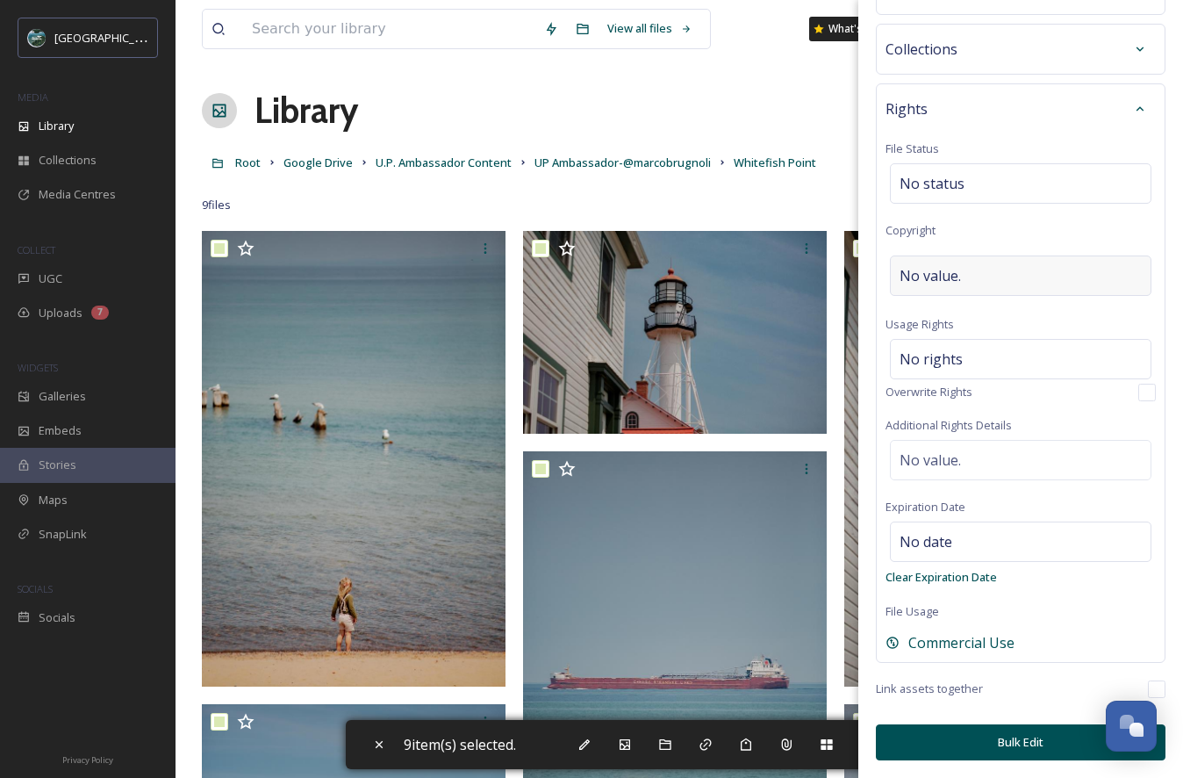
click at [1012, 269] on div "No value." at bounding box center [1021, 275] width 262 height 40
type input "@marcobrugnoli"
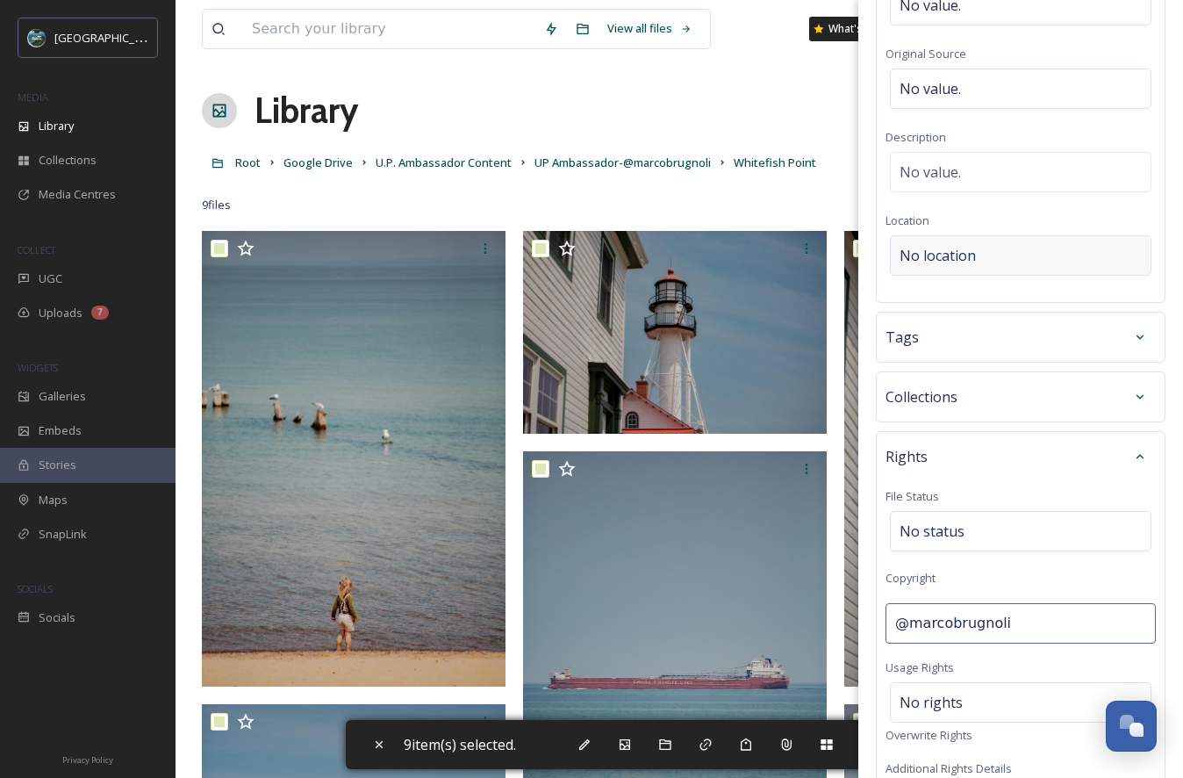
scroll to position [161, 0]
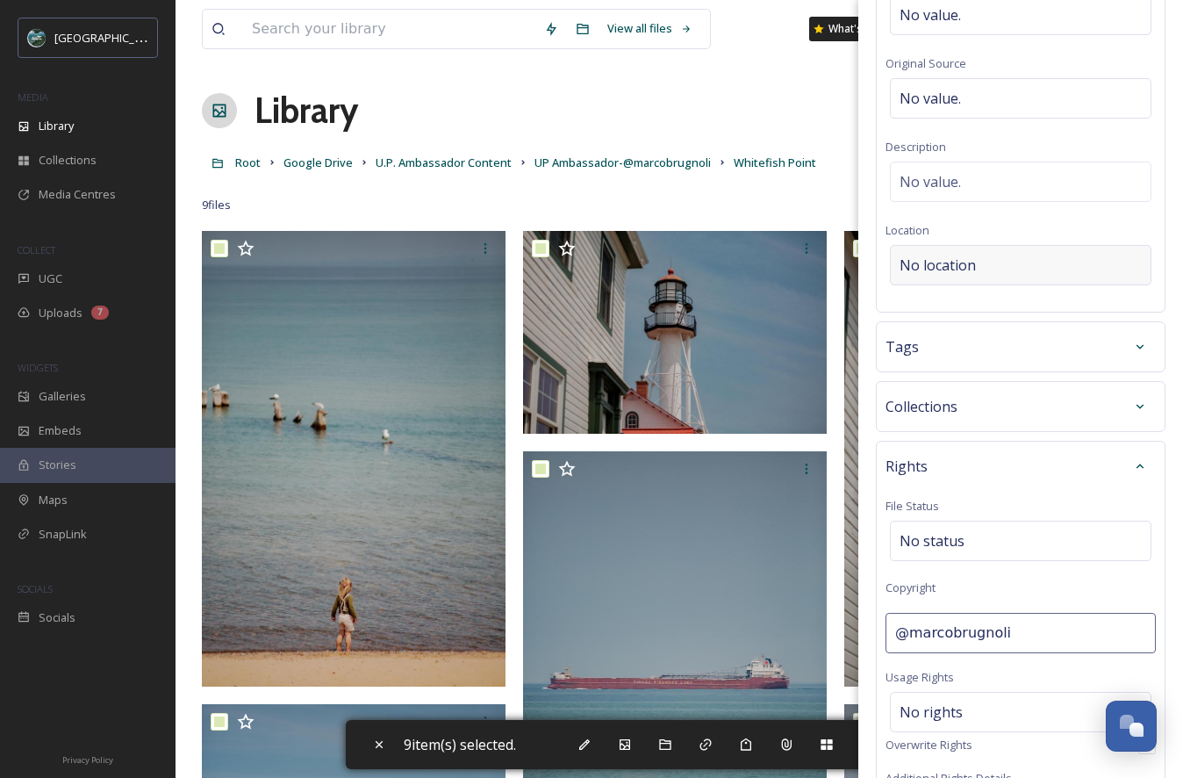
click at [1008, 255] on div "No location" at bounding box center [1021, 265] width 262 height 40
click at [968, 269] on input at bounding box center [1021, 265] width 260 height 39
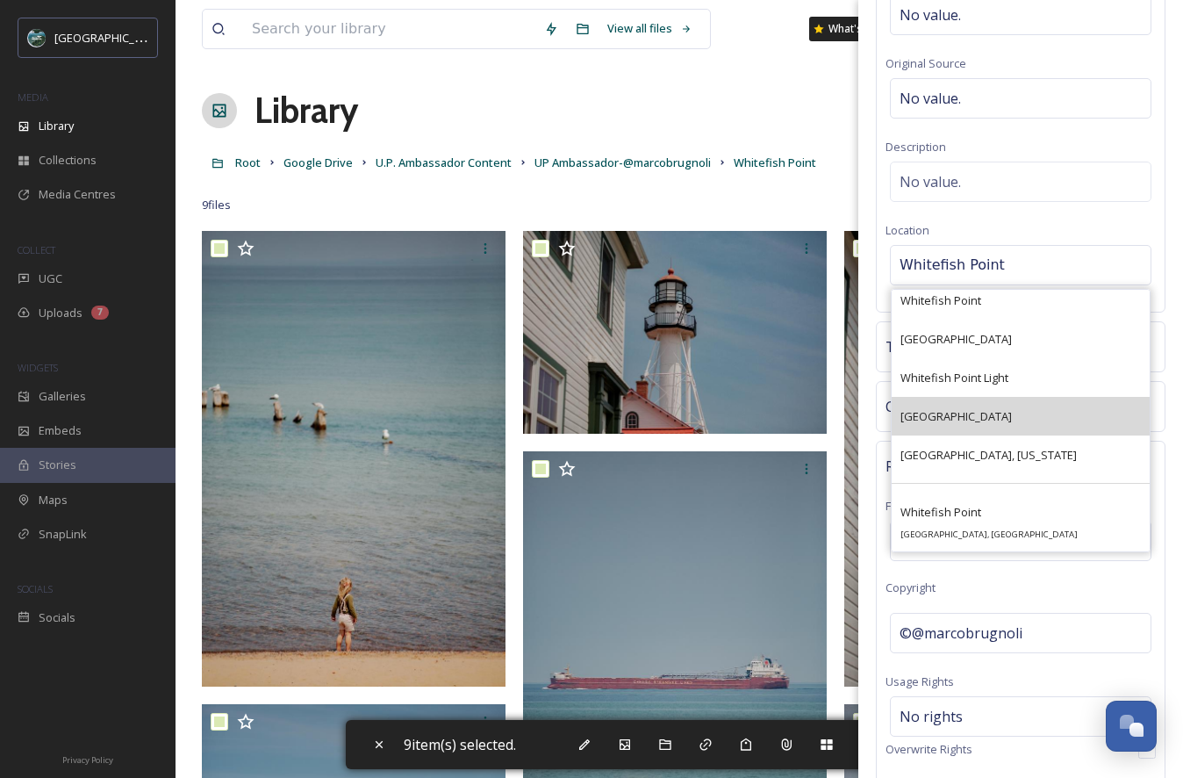
scroll to position [34, 0]
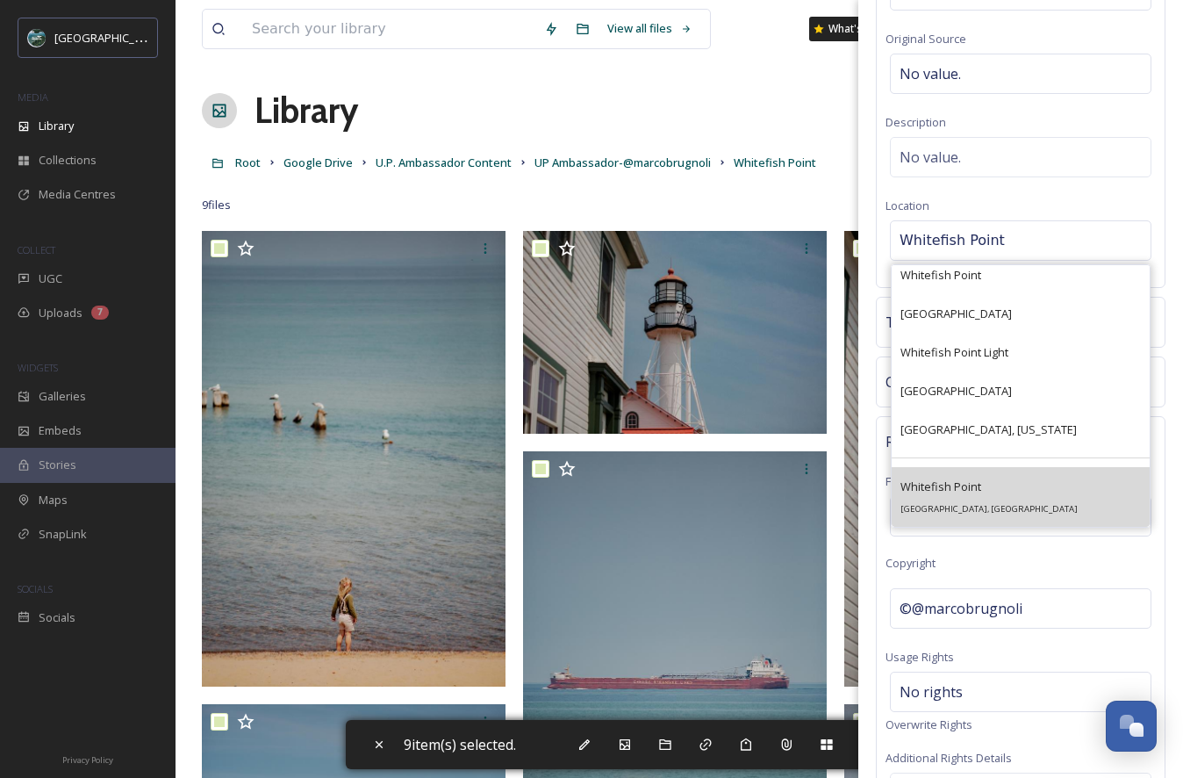
type input "Whitefish Point"
click at [989, 503] on span "[GEOGRAPHIC_DATA], [GEOGRAPHIC_DATA]" at bounding box center [988, 508] width 177 height 11
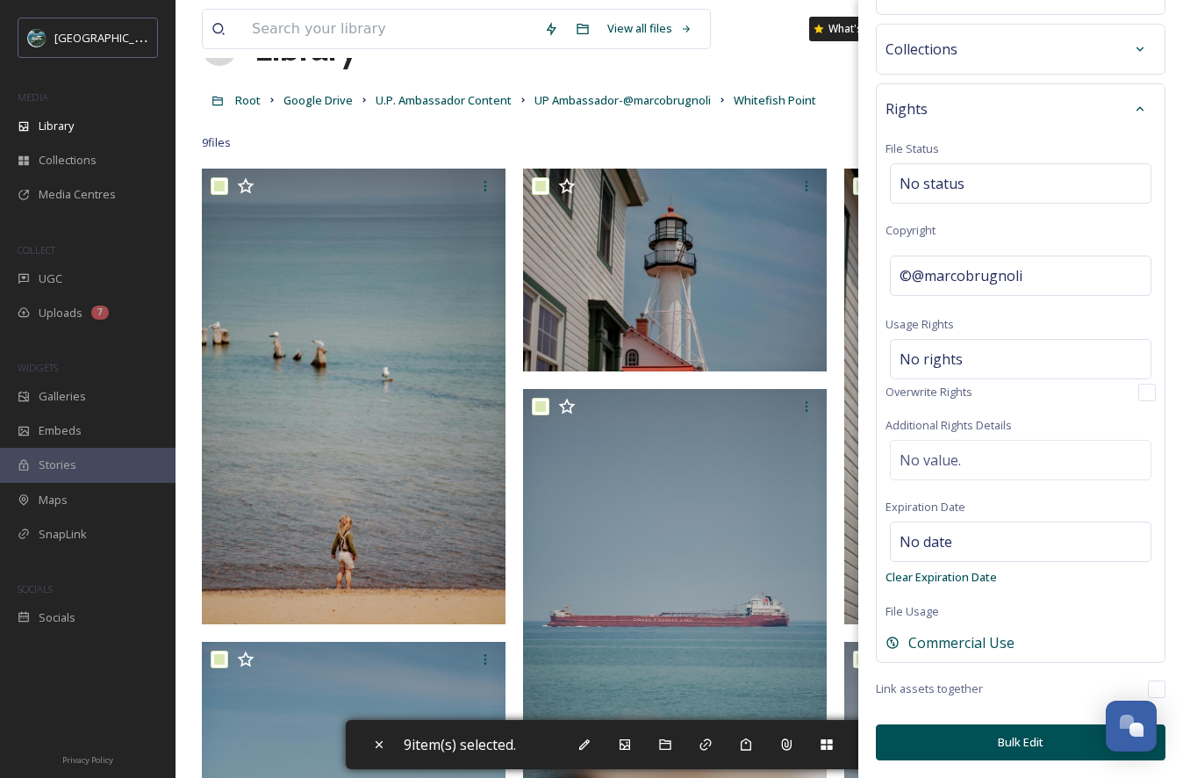
scroll to position [309, 0]
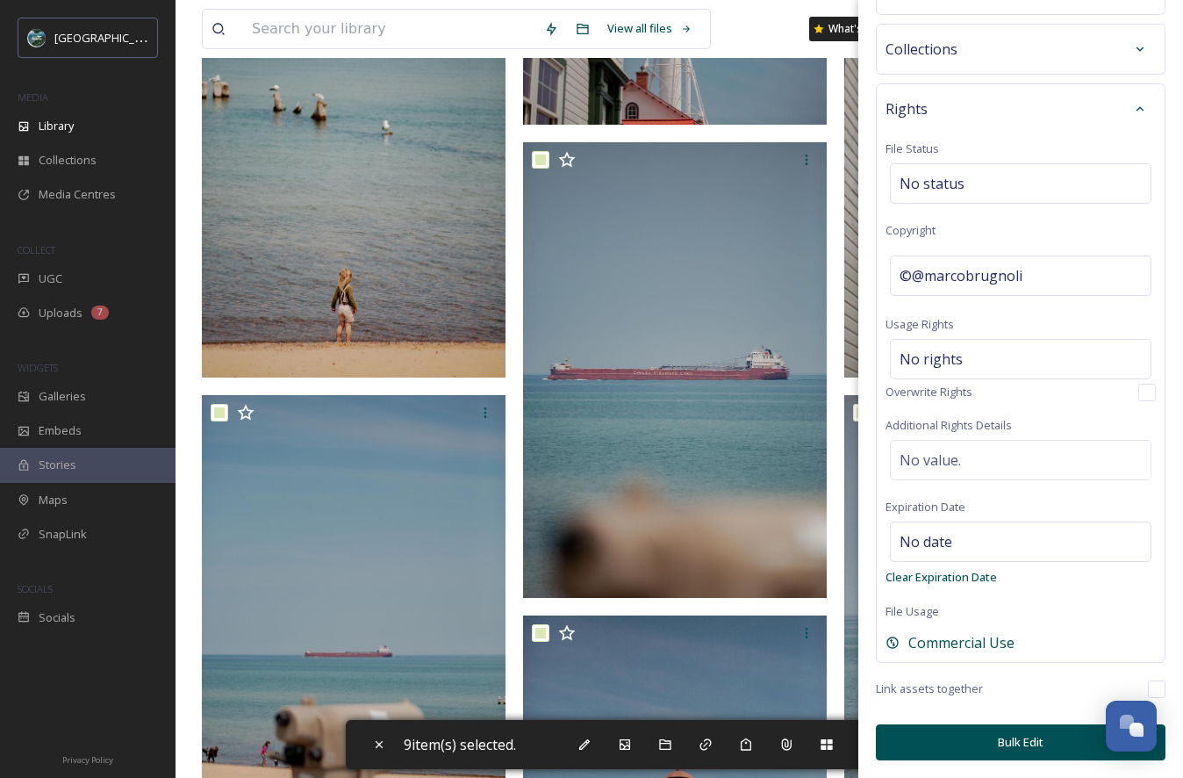
click at [1031, 745] on button "Bulk Edit" at bounding box center [1021, 742] width 290 height 36
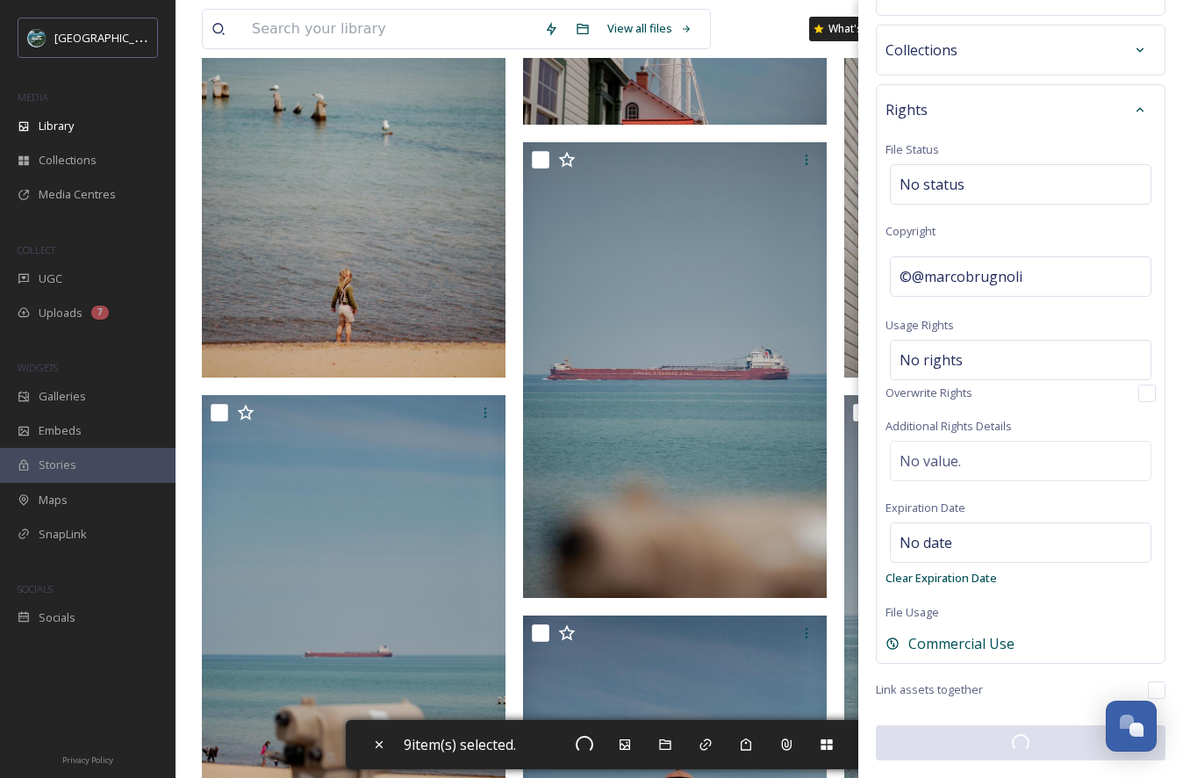
checkbox input "false"
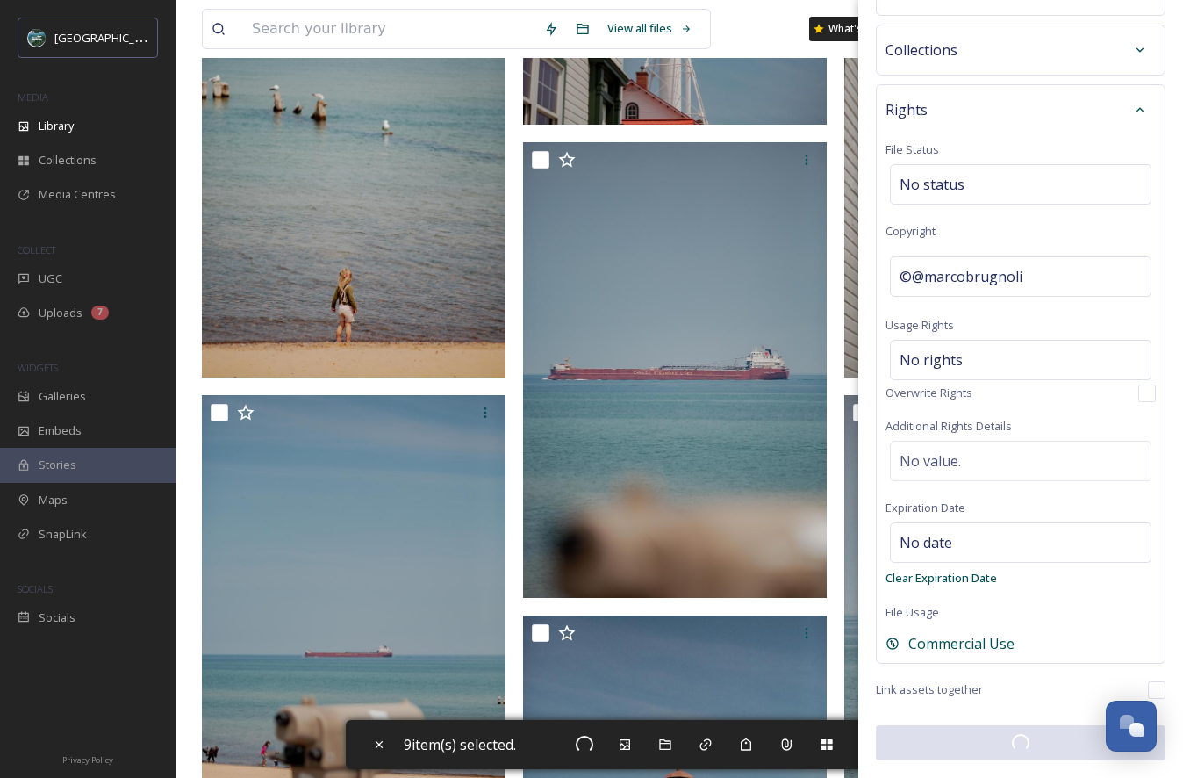
checkbox input "false"
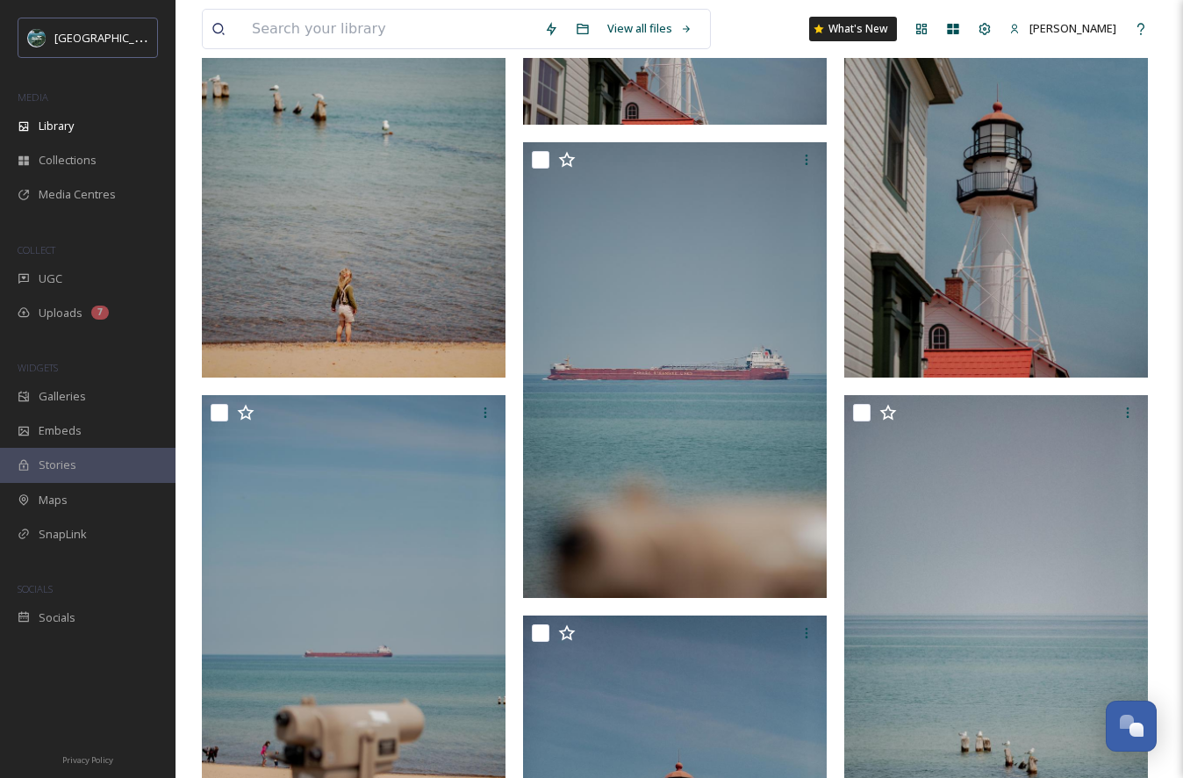
click at [397, 251] on img at bounding box center [354, 150] width 304 height 456
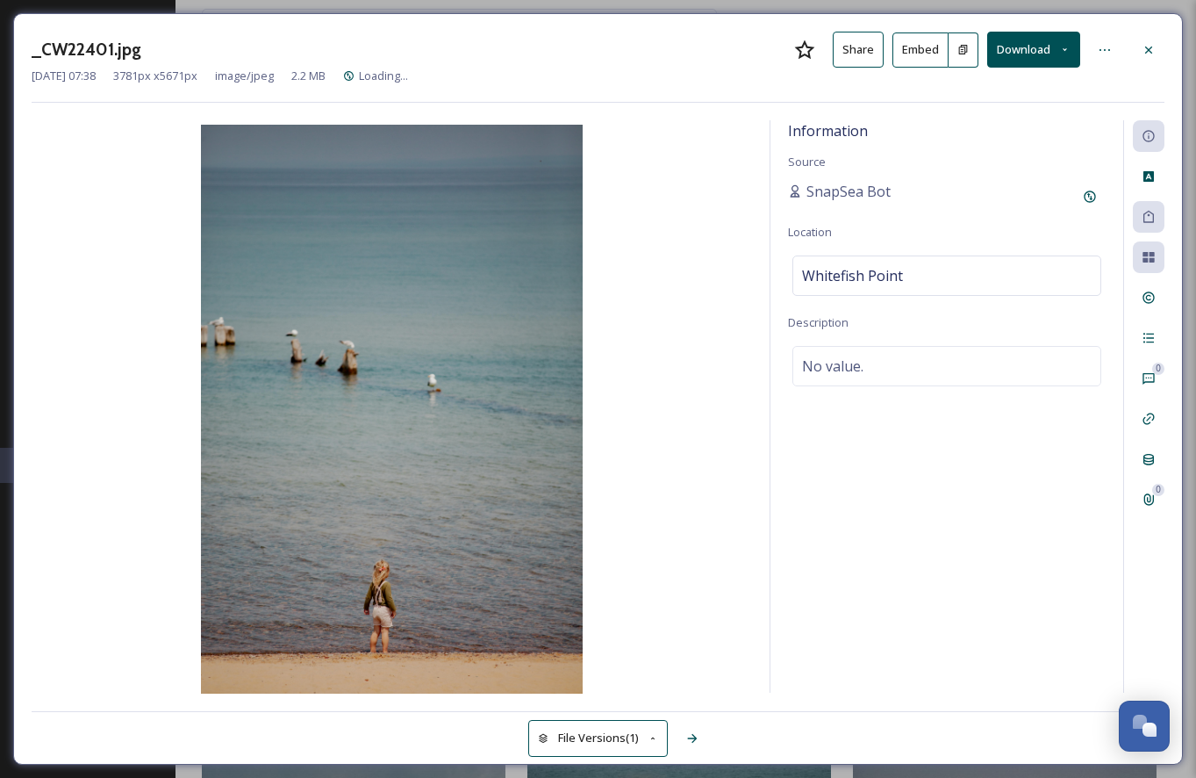
click at [627, 734] on button "File Versions (1)" at bounding box center [598, 738] width 140 height 36
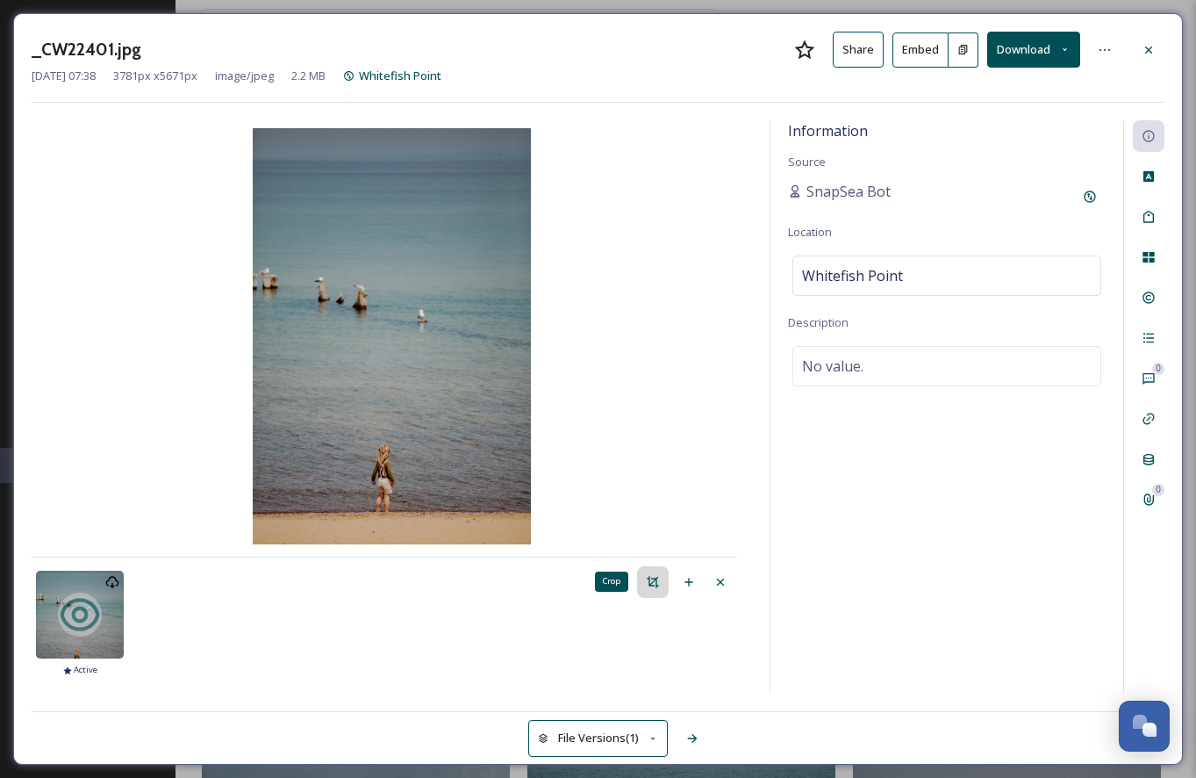
click at [649, 579] on icon at bounding box center [653, 582] width 14 height 14
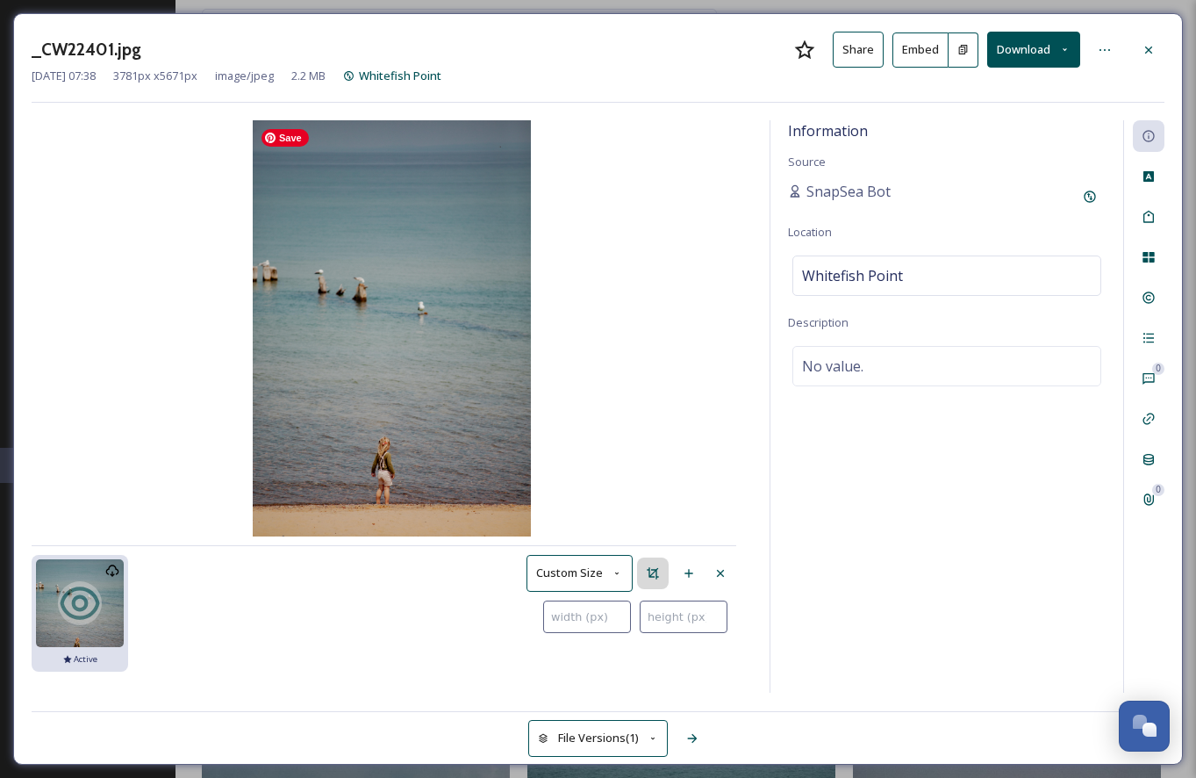
type input "0"
click at [440, 491] on img at bounding box center [391, 328] width 277 height 416
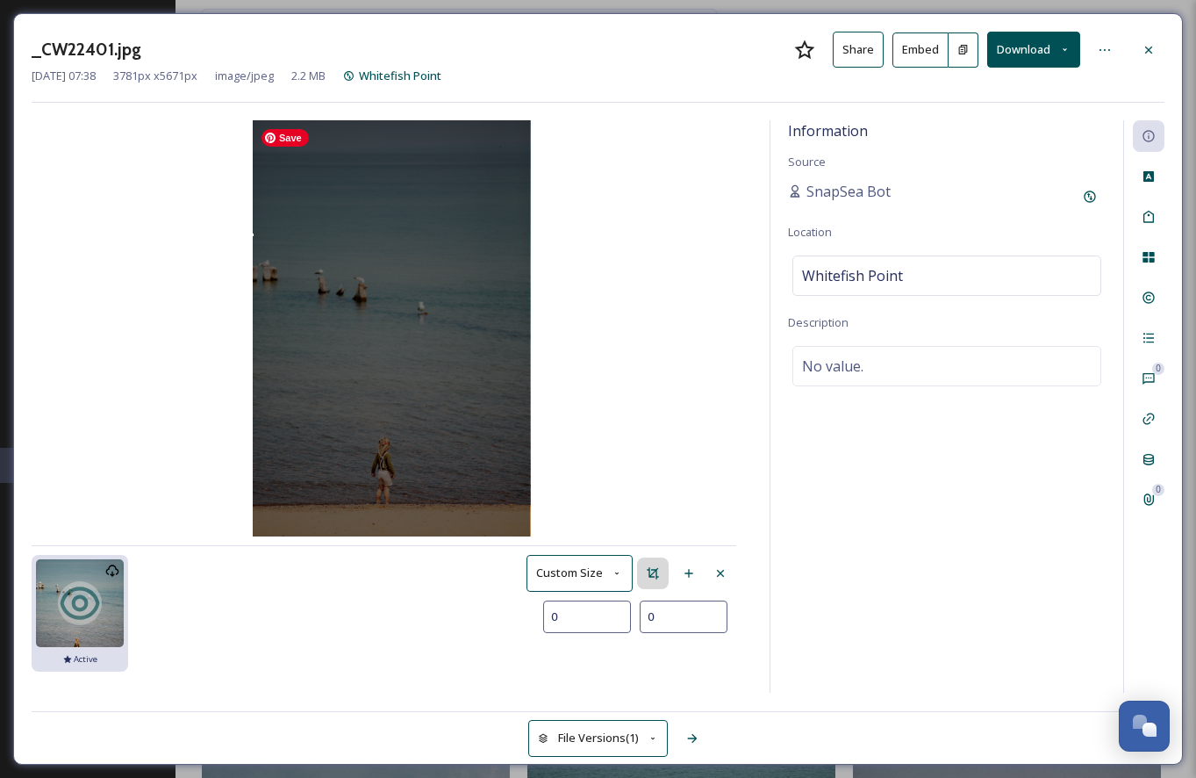
type input "4"
type input "37"
type input "125"
type input "219"
type input "286"
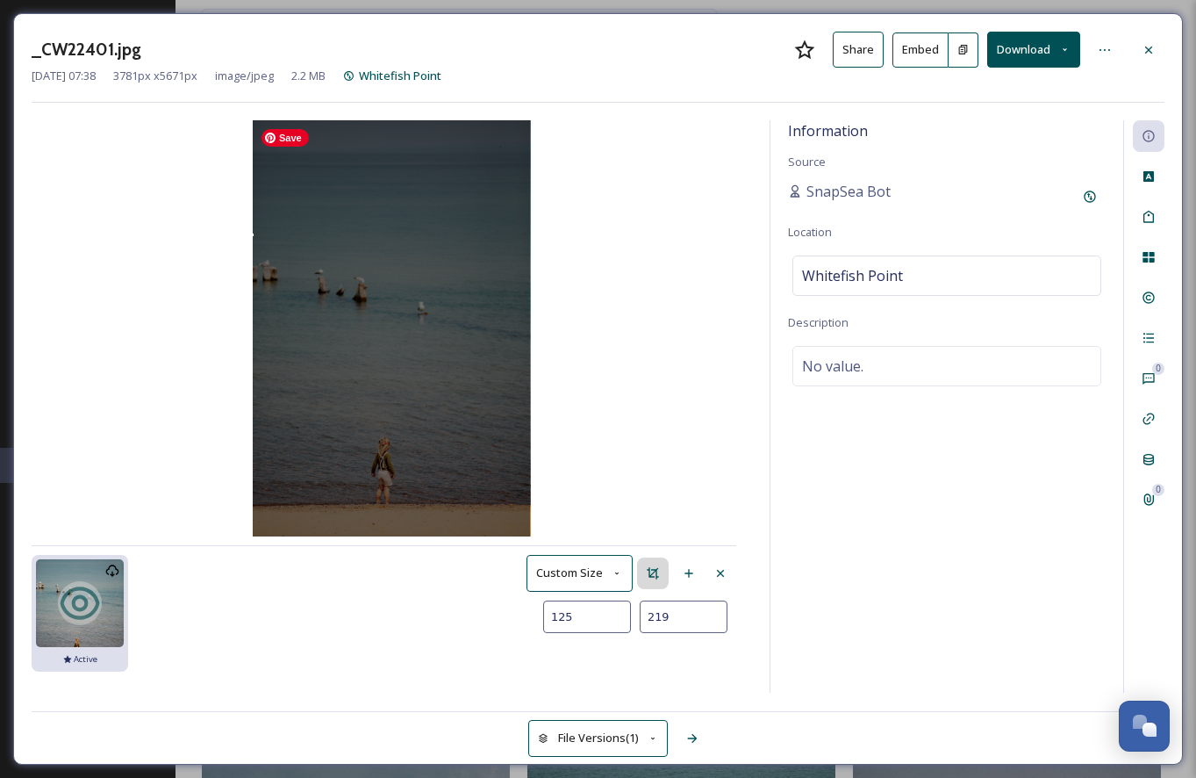
type input "419"
type input "581"
type input "797"
type input "904"
type input "1175"
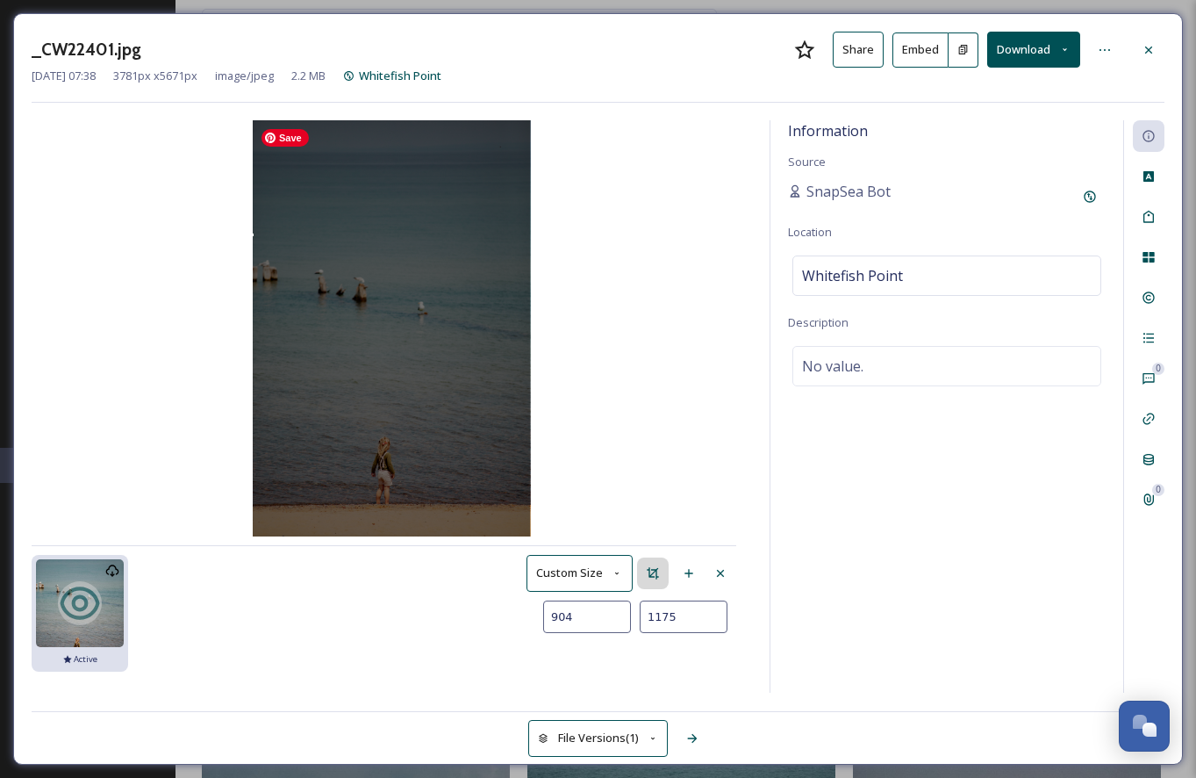
type input "1273"
type input "1563"
type input "1669"
type input "1988"
type input "2135"
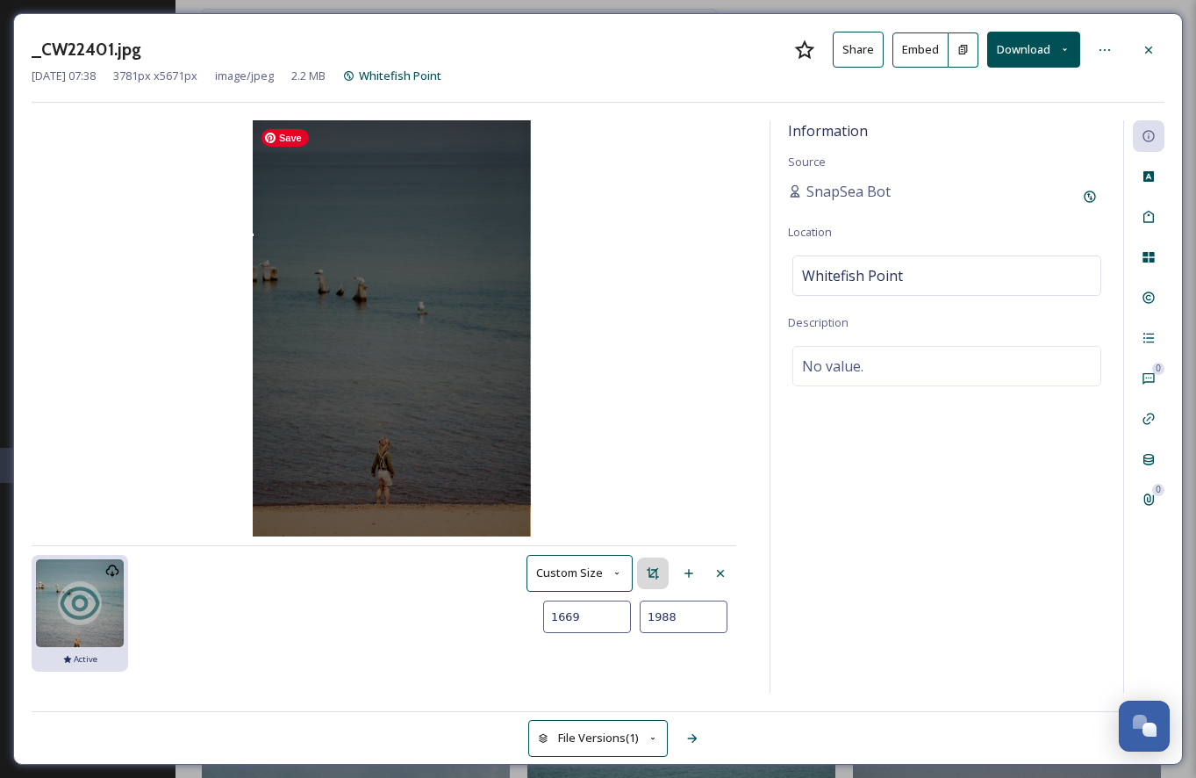
type input "2476"
type input "2819"
type input "3151"
type input "3160"
type input "3449"
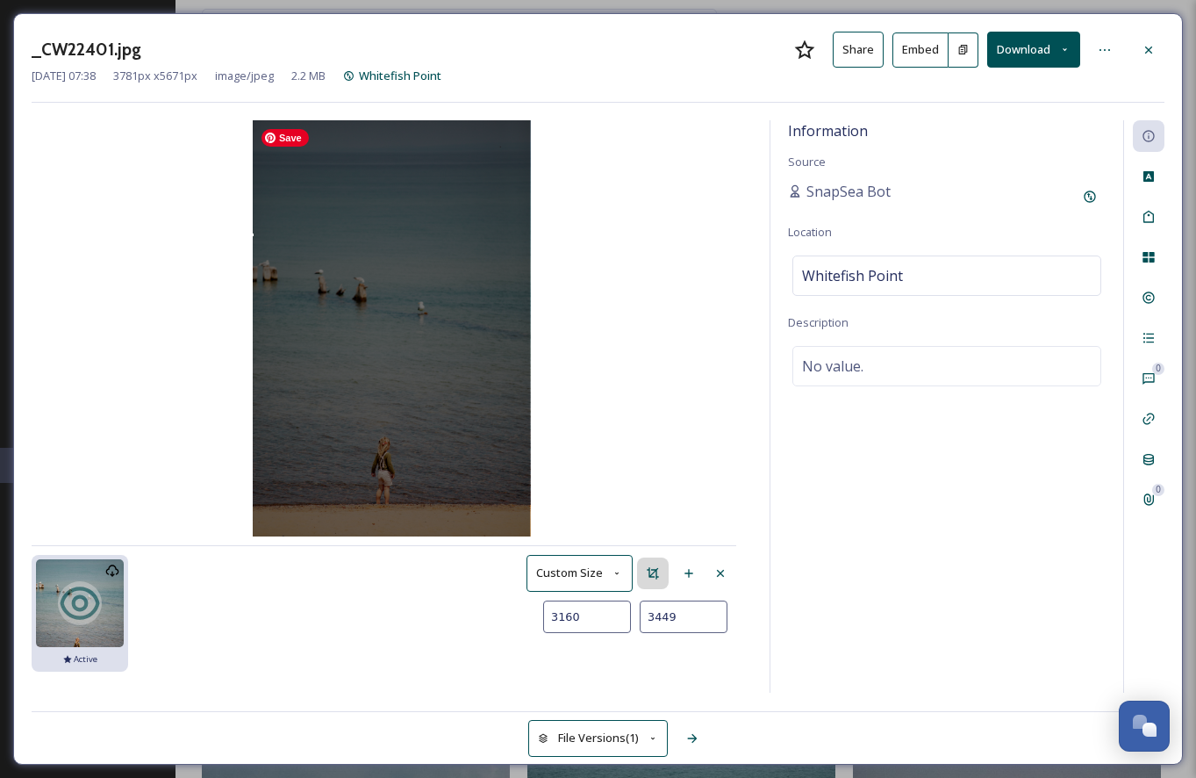
type input "3390"
type input "3662"
type input "3599"
type input "3815"
type input "3777"
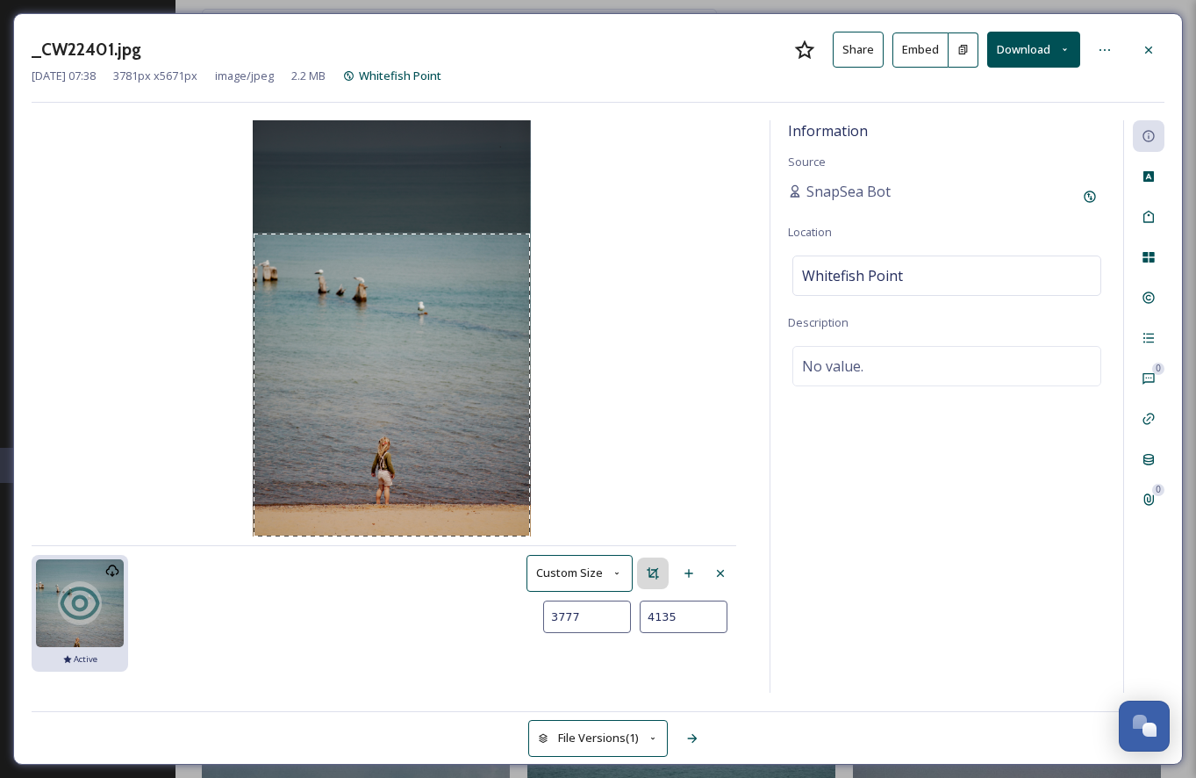
click at [573, 560] on div "[DATE] 03:51 image/jpeg 3781 x 5671 Active Custom Size 3777 4135" at bounding box center [392, 406] width 721 height 573
type input "3914"
click at [387, 250] on div "Use the up and down arrow keys to move the north drag handle to change the crop…" at bounding box center [392, 249] width 11 height 11
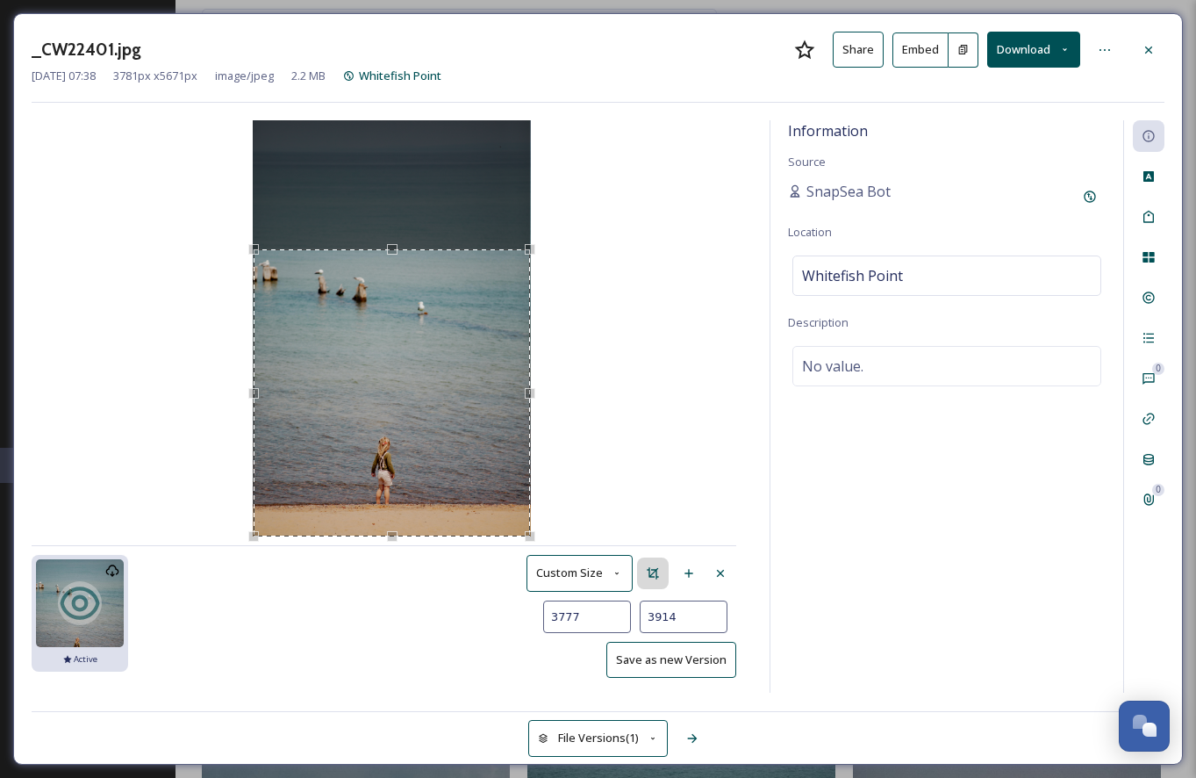
click at [696, 667] on button "Save as new Version" at bounding box center [671, 660] width 130 height 36
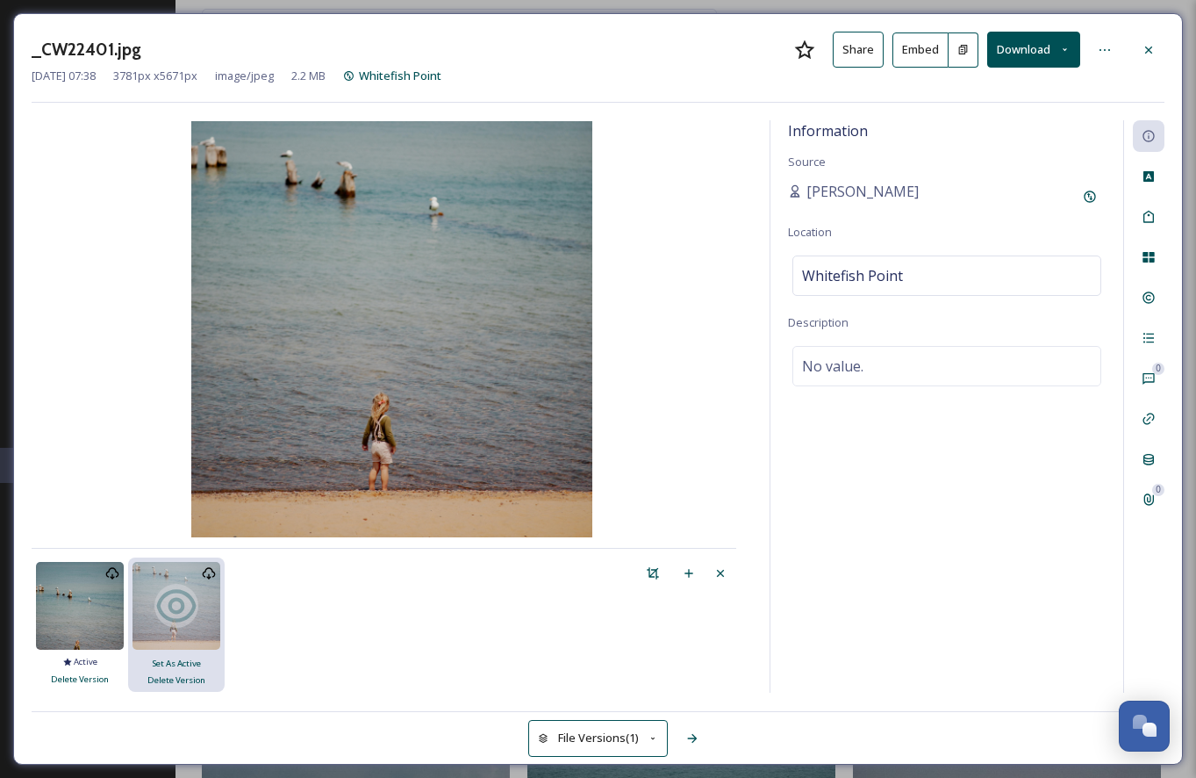
click at [922, 49] on button "Embed" at bounding box center [921, 49] width 56 height 35
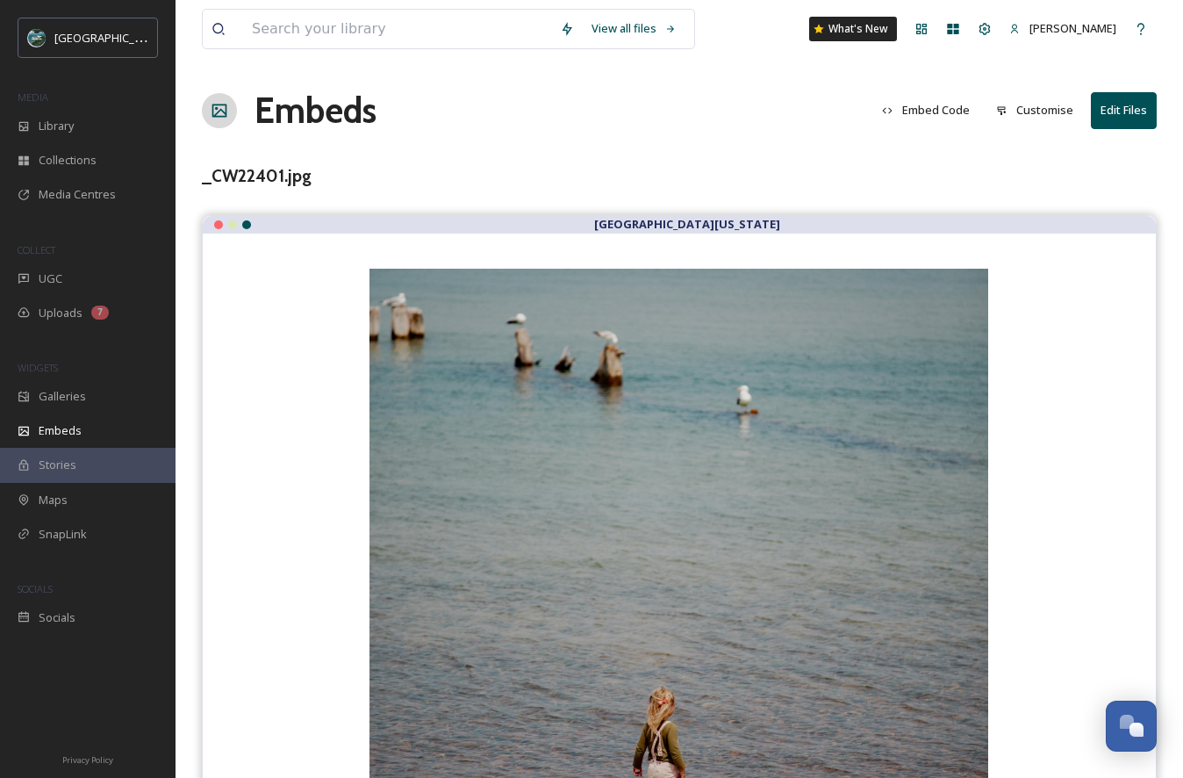
click at [927, 115] on button "Embed Code" at bounding box center [925, 110] width 105 height 34
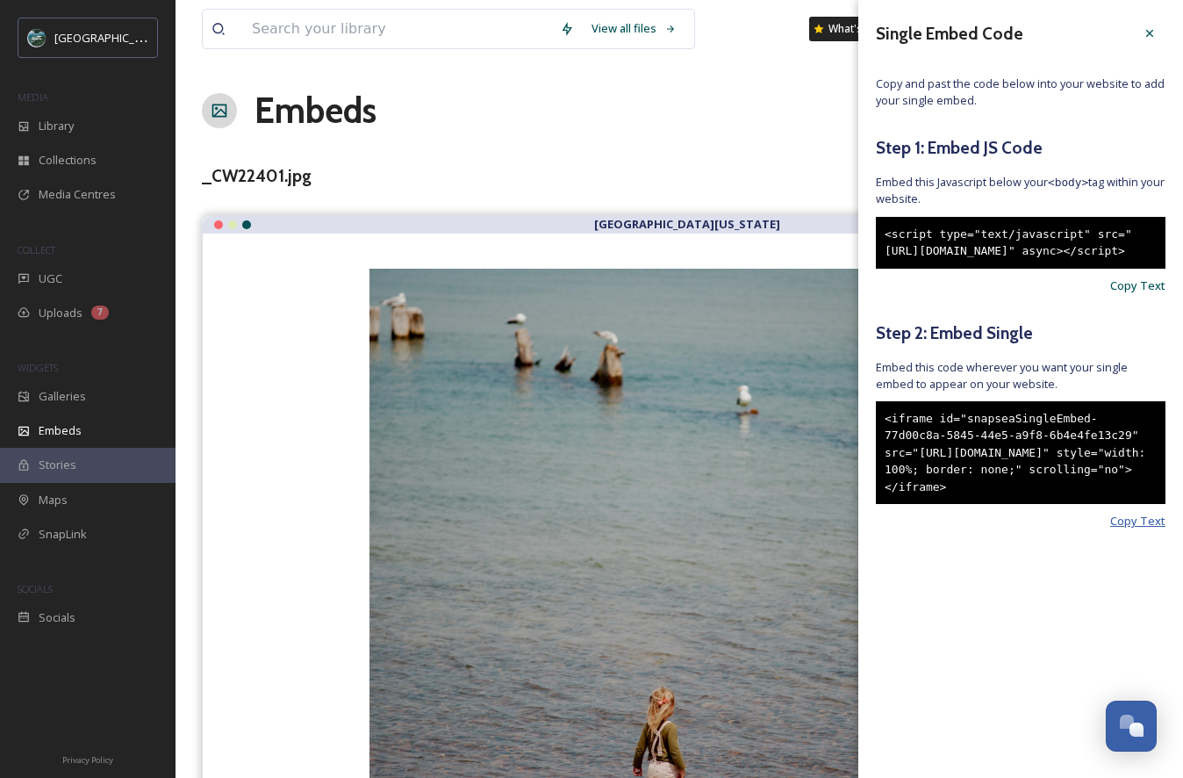
click at [1137, 529] on span "Copy Text" at bounding box center [1137, 521] width 55 height 17
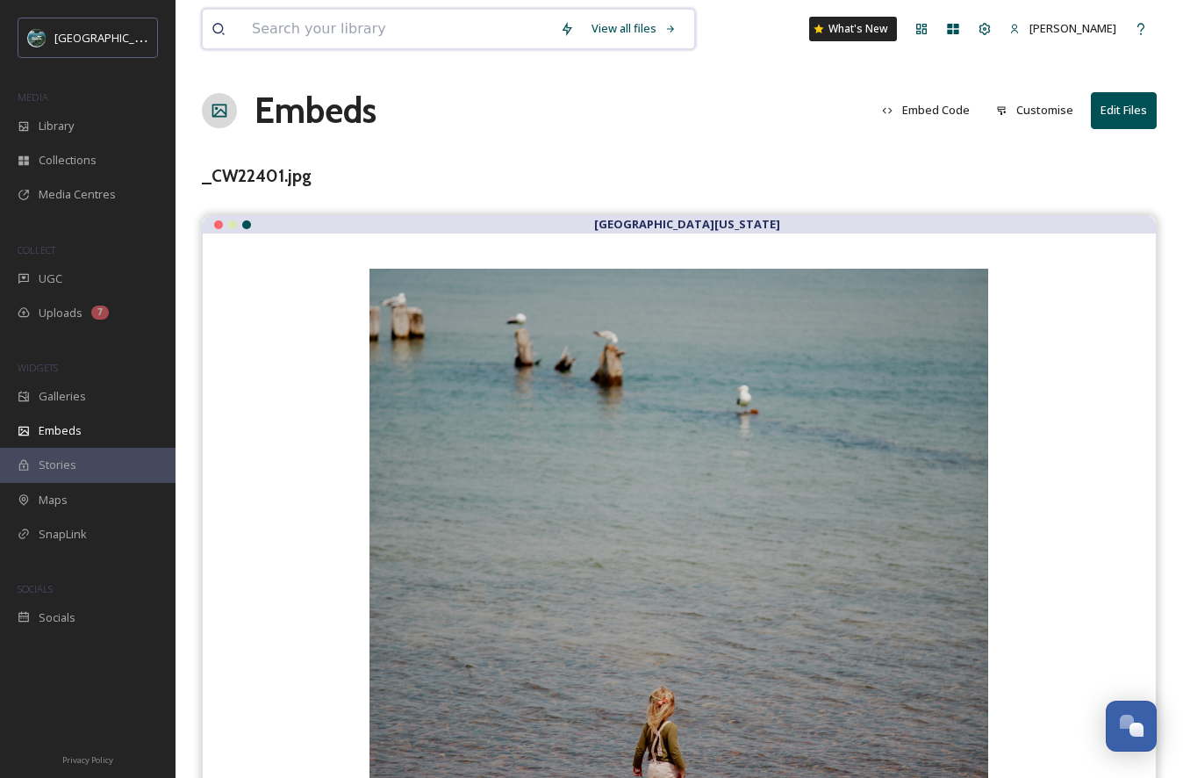
click at [483, 22] on input at bounding box center [397, 29] width 308 height 39
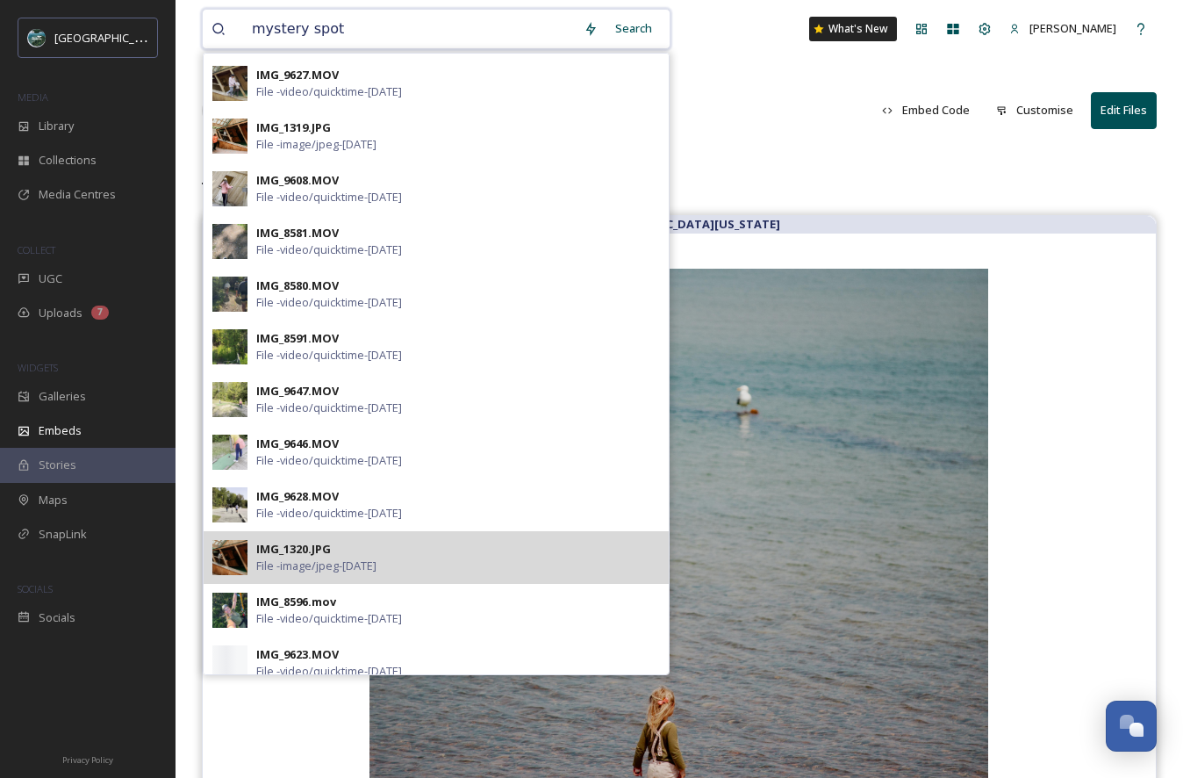
scroll to position [569, 0]
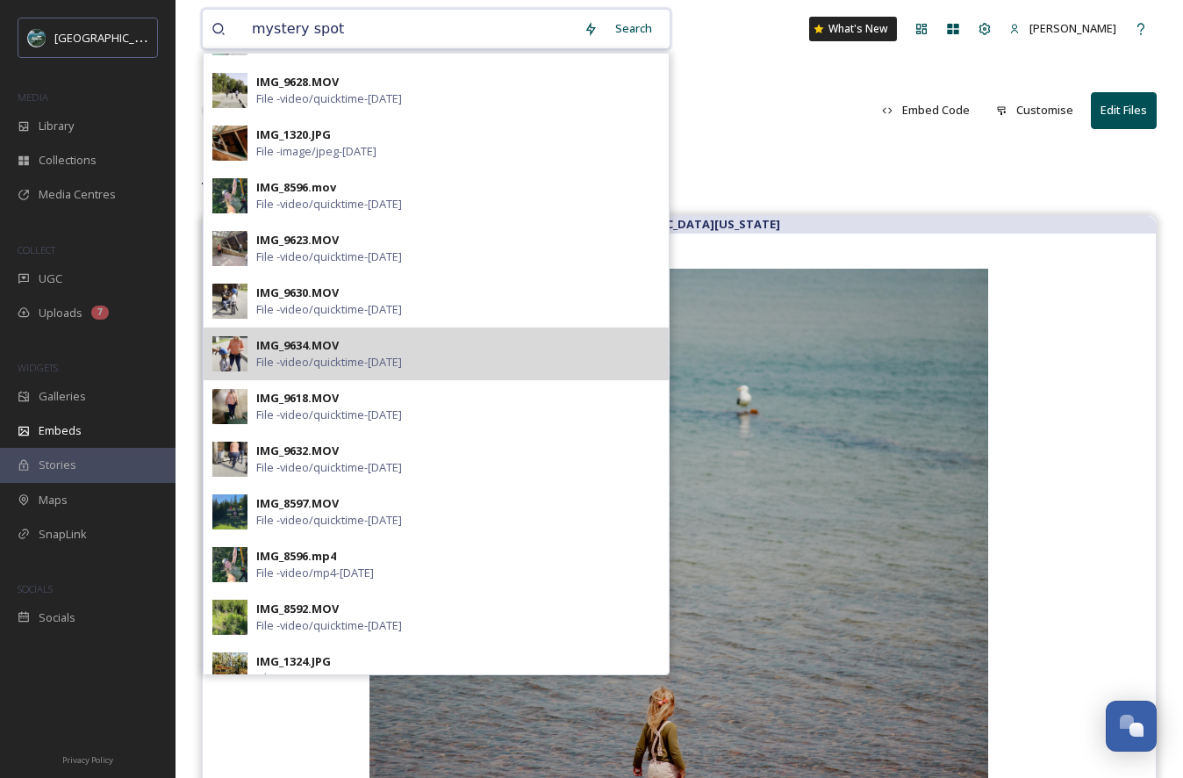
type input "mystery spot"
click at [368, 346] on div "IMG_9634.MOV File - video/quicktime - [DATE]" at bounding box center [458, 353] width 404 height 33
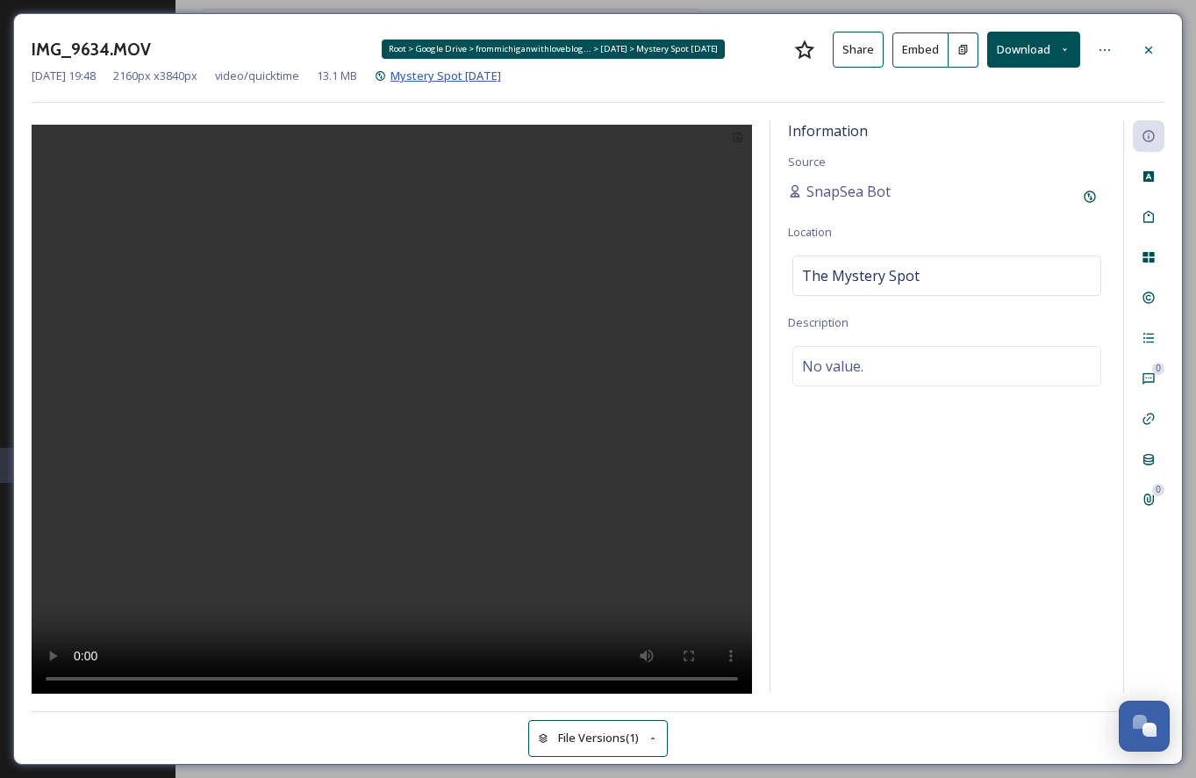
click at [463, 73] on span "Mystery Spot [DATE]" at bounding box center [446, 76] width 111 height 16
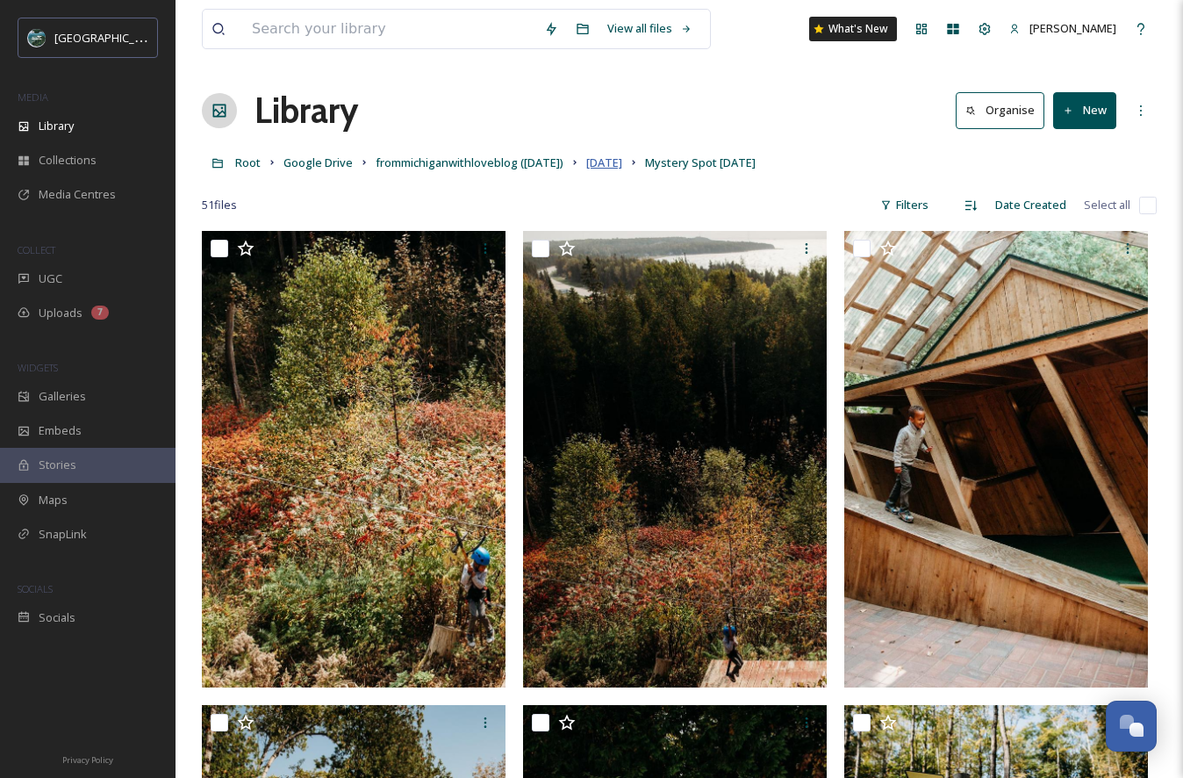
click at [622, 159] on span "[DATE]" at bounding box center [604, 162] width 36 height 16
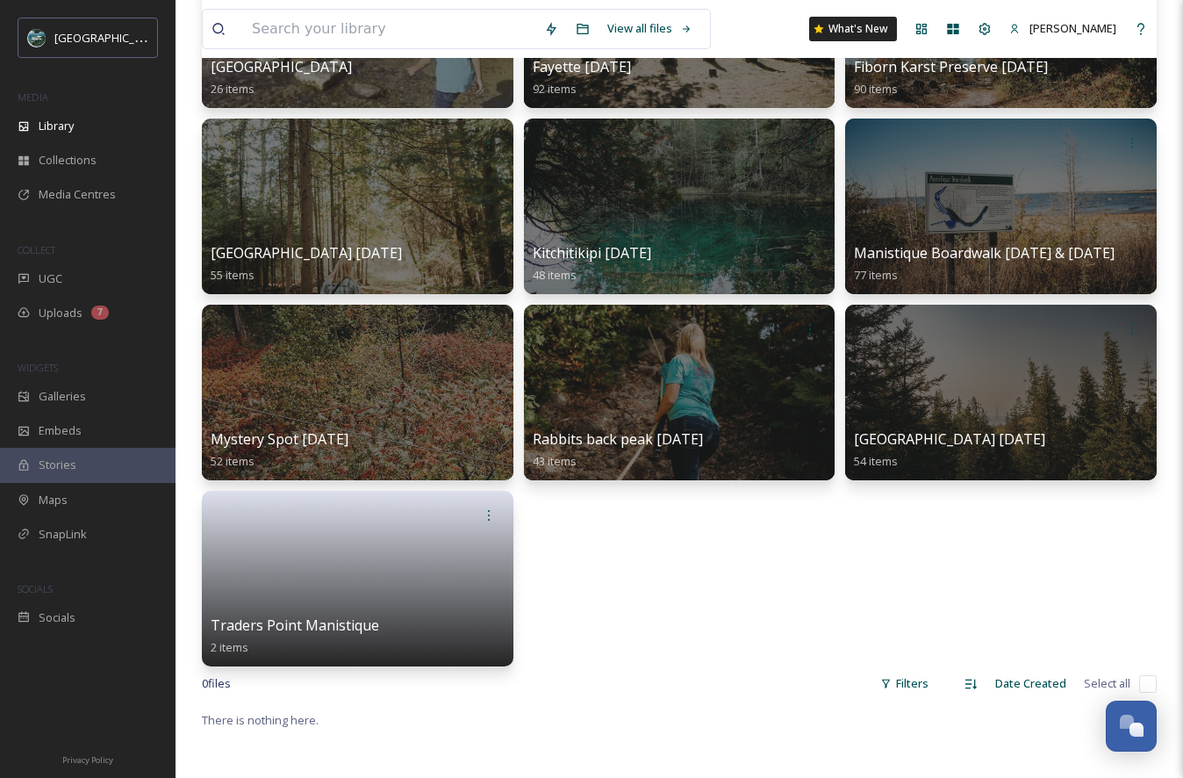
scroll to position [259, 0]
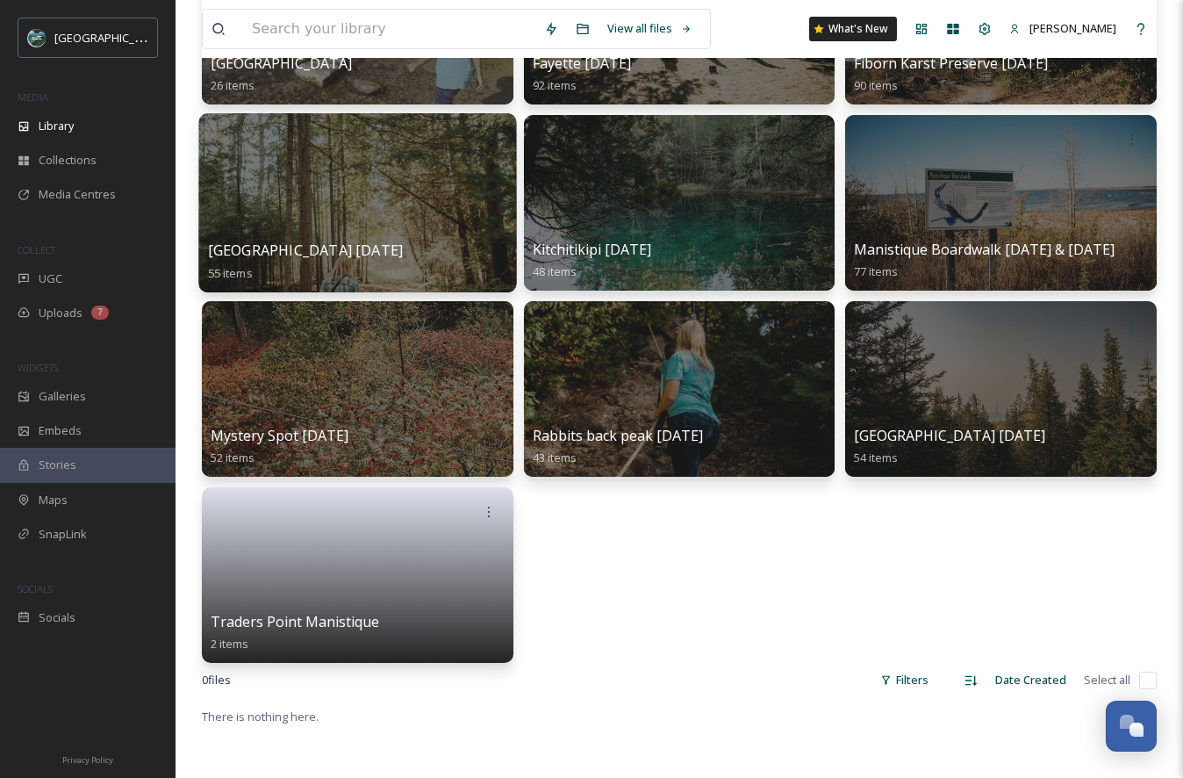
click at [423, 222] on div at bounding box center [357, 202] width 318 height 179
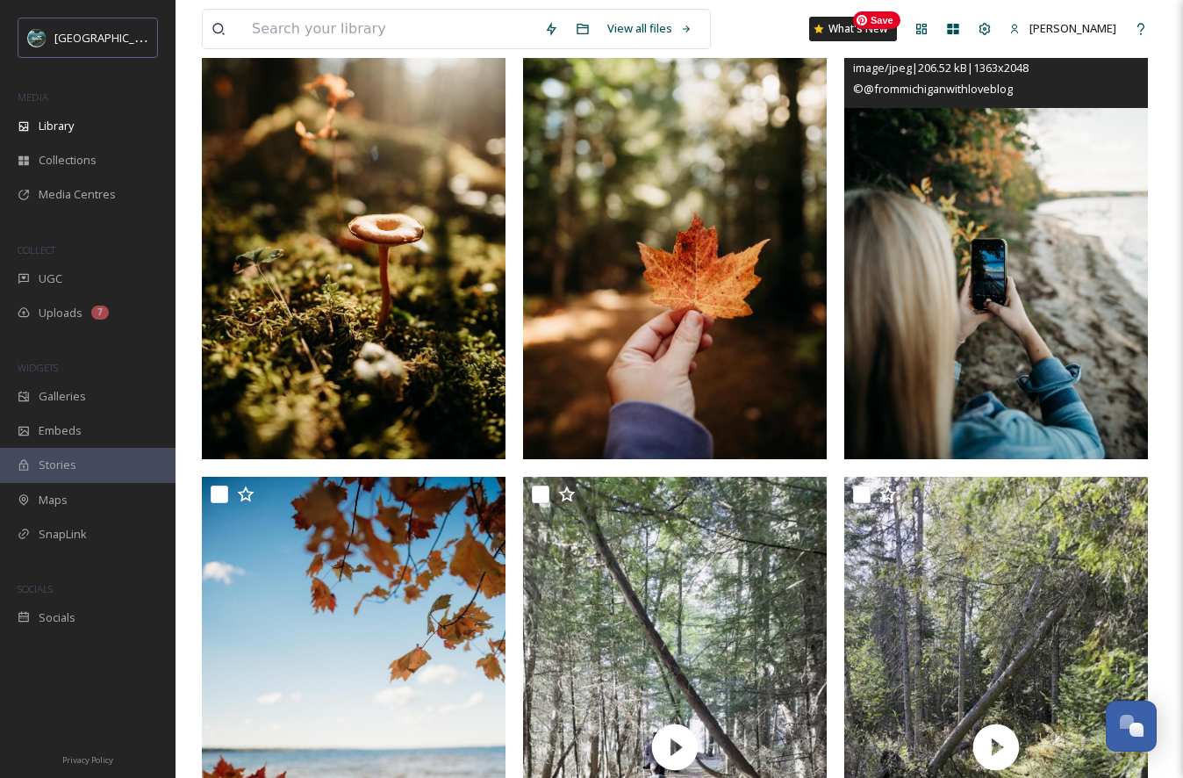
scroll to position [1862, 0]
